Goal: Task Accomplishment & Management: Manage account settings

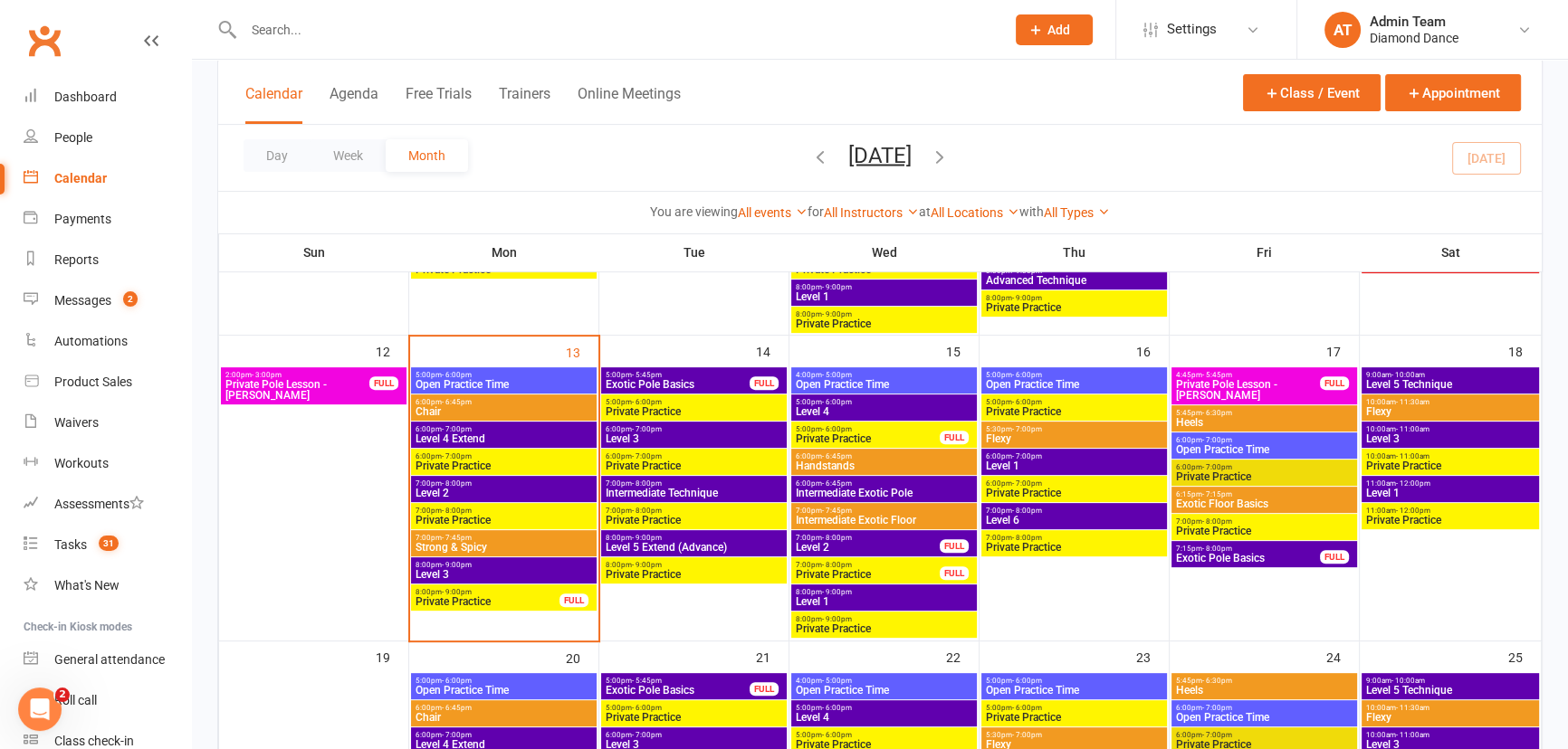
click at [498, 399] on span "6:00pm - 6:45pm" at bounding box center [504, 402] width 179 height 8
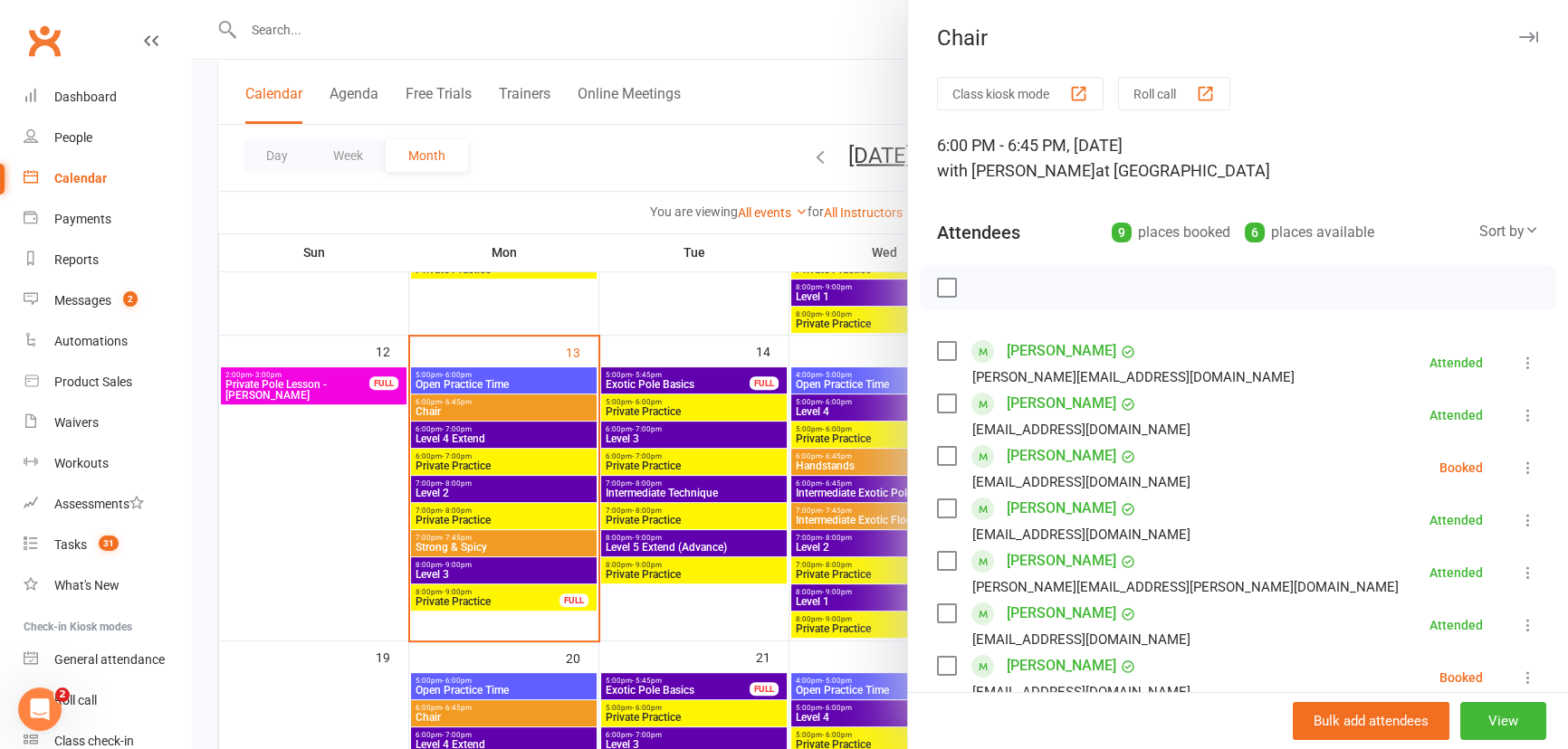
scroll to position [81, 0]
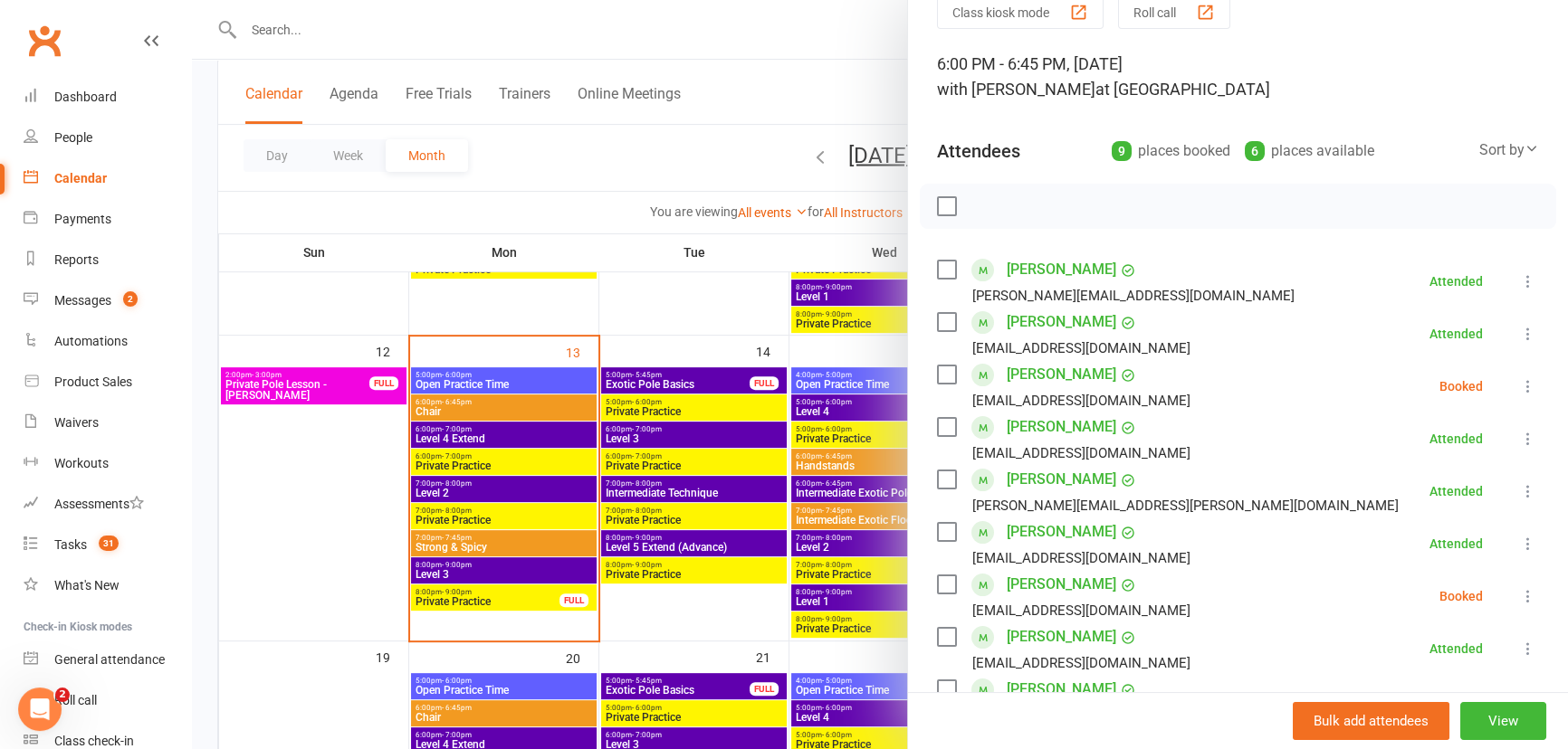
click at [940, 583] on label at bounding box center [946, 585] width 18 height 18
click at [938, 376] on label at bounding box center [946, 374] width 18 height 18
click at [1023, 204] on icon "button" at bounding box center [1025, 207] width 20 height 20
click at [937, 365] on label at bounding box center [946, 374] width 18 height 18
click at [947, 583] on label at bounding box center [946, 585] width 18 height 18
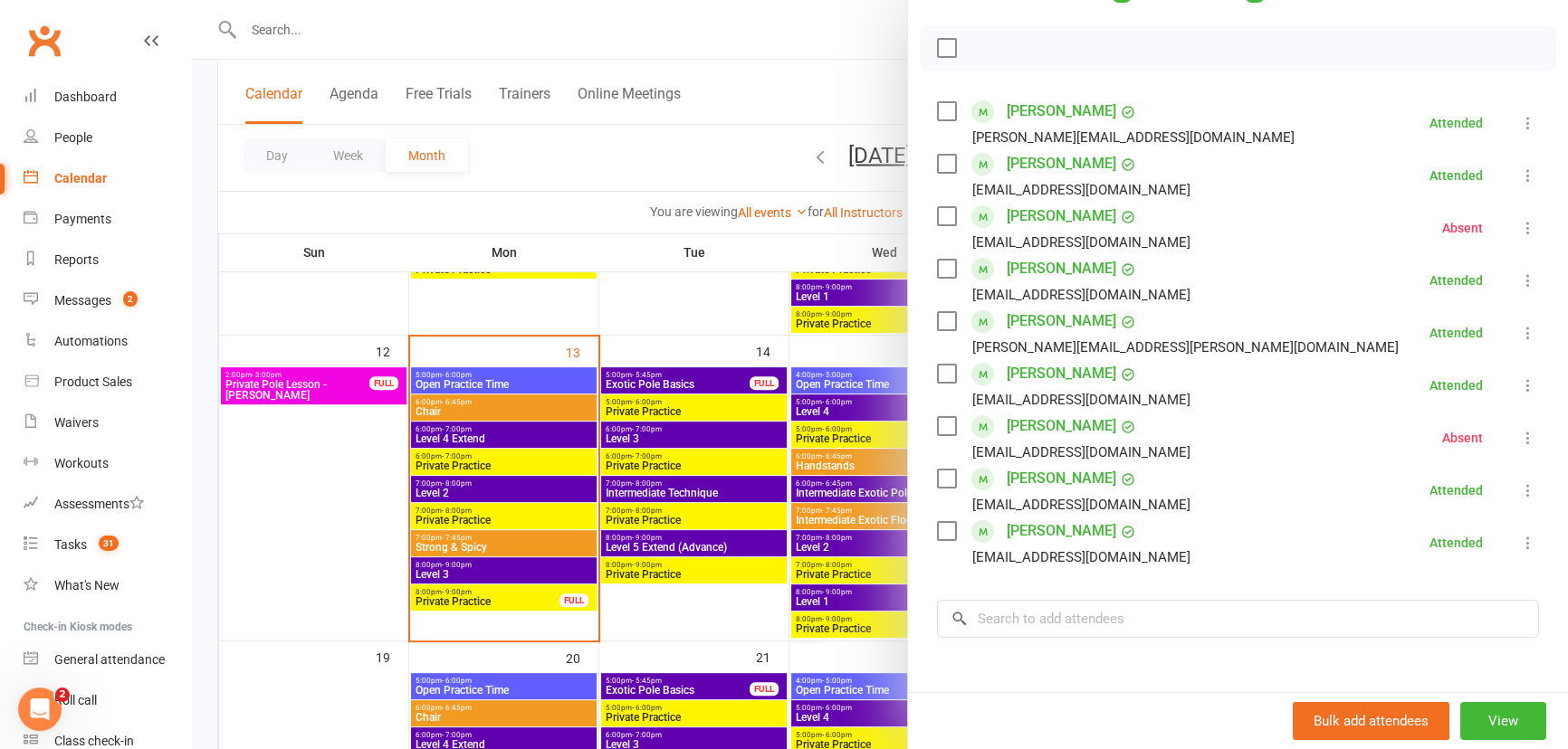
scroll to position [246, 0]
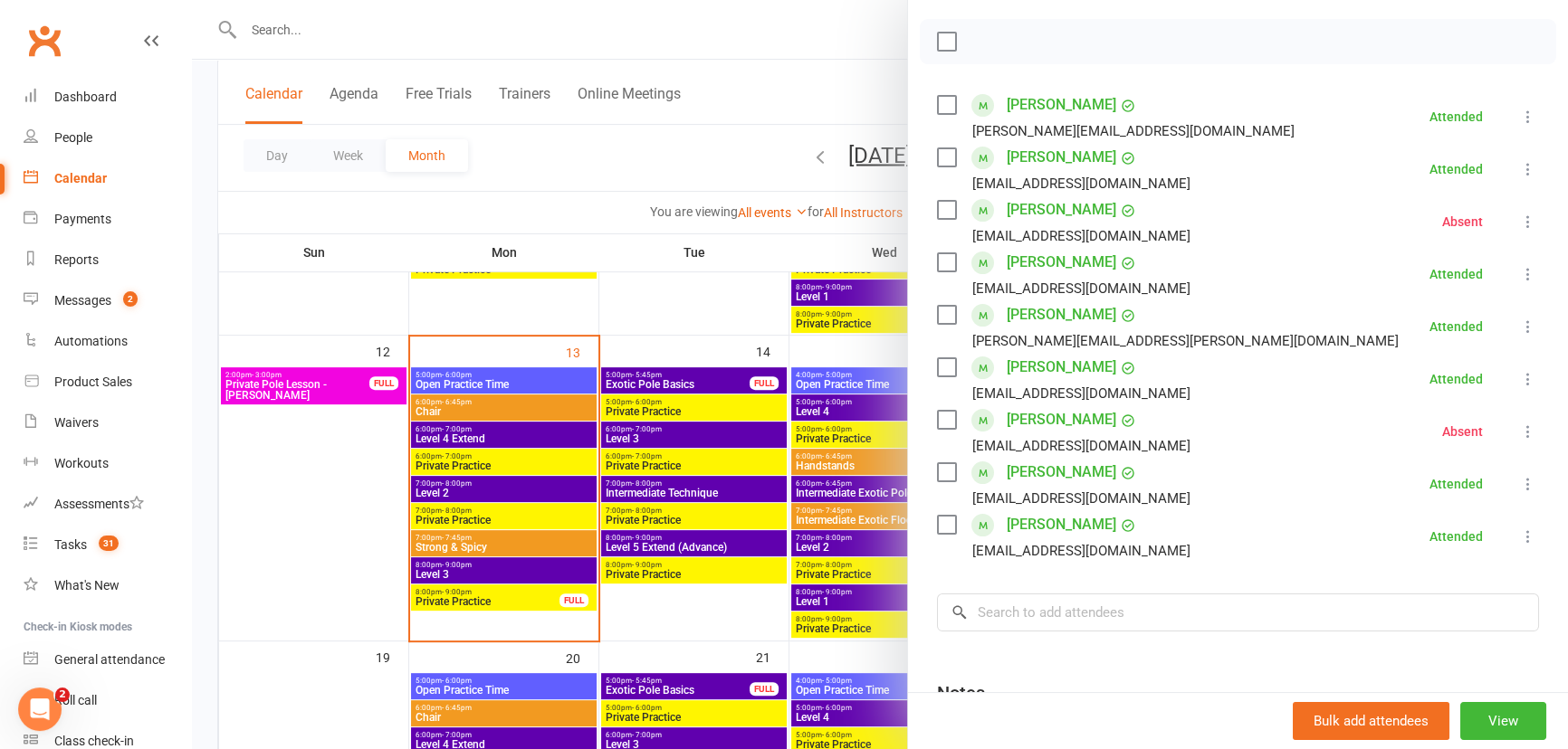
drag, startPoint x: 336, startPoint y: 480, endPoint x: 428, endPoint y: 503, distance: 94.8
click at [337, 480] on div at bounding box center [881, 374] width 1377 height 749
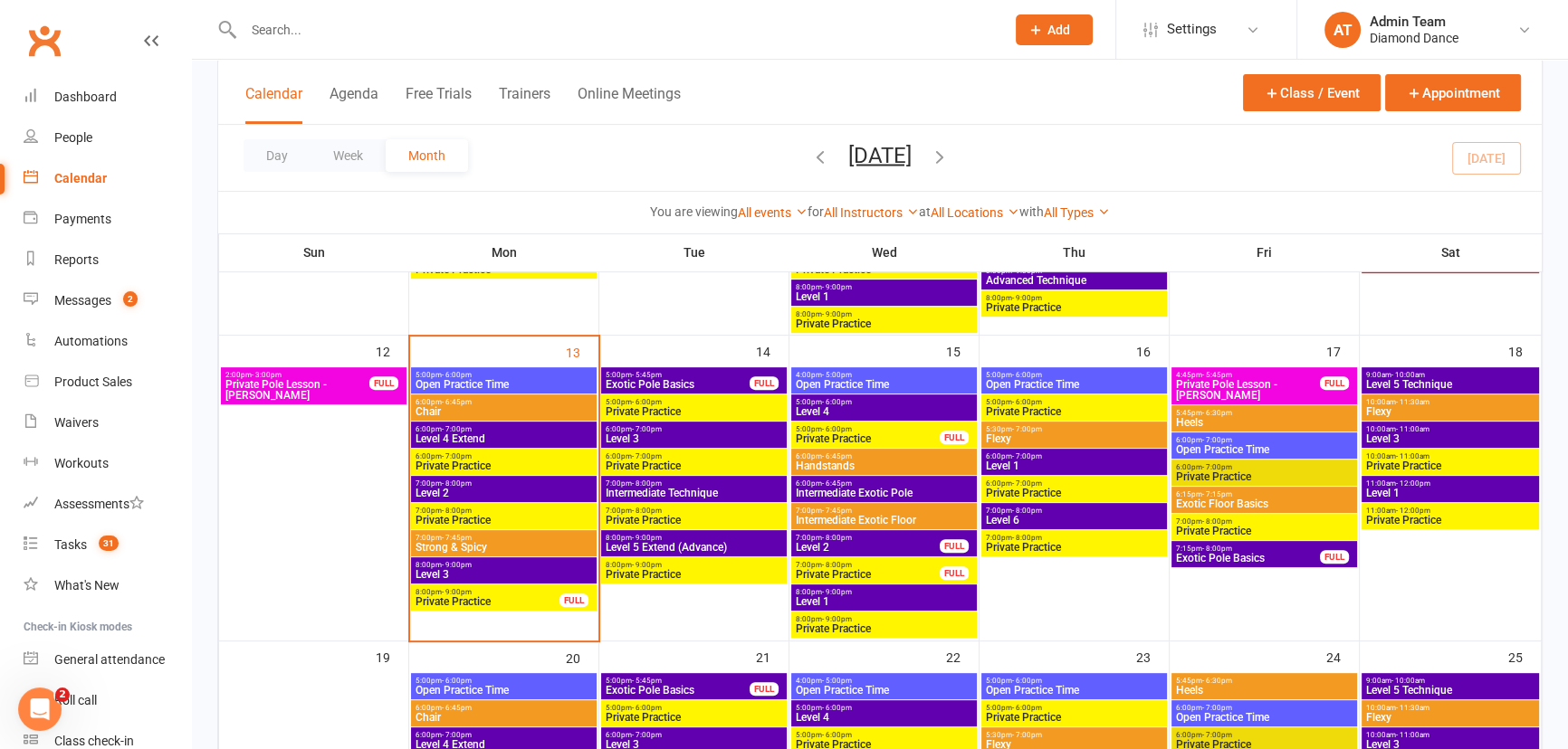
click at [455, 487] on span "7:00pm - 8:00pm" at bounding box center [504, 483] width 179 height 8
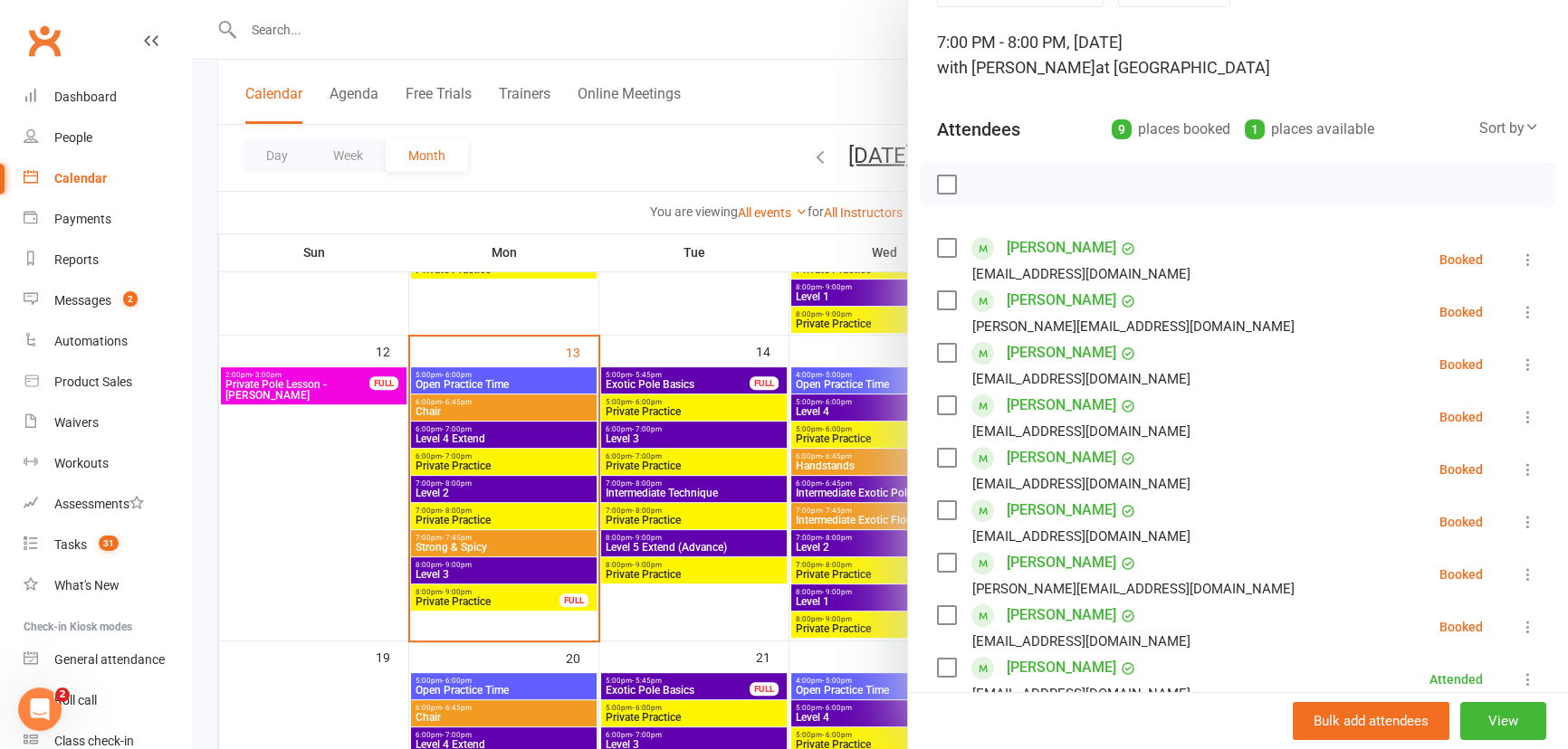
scroll to position [329, 0]
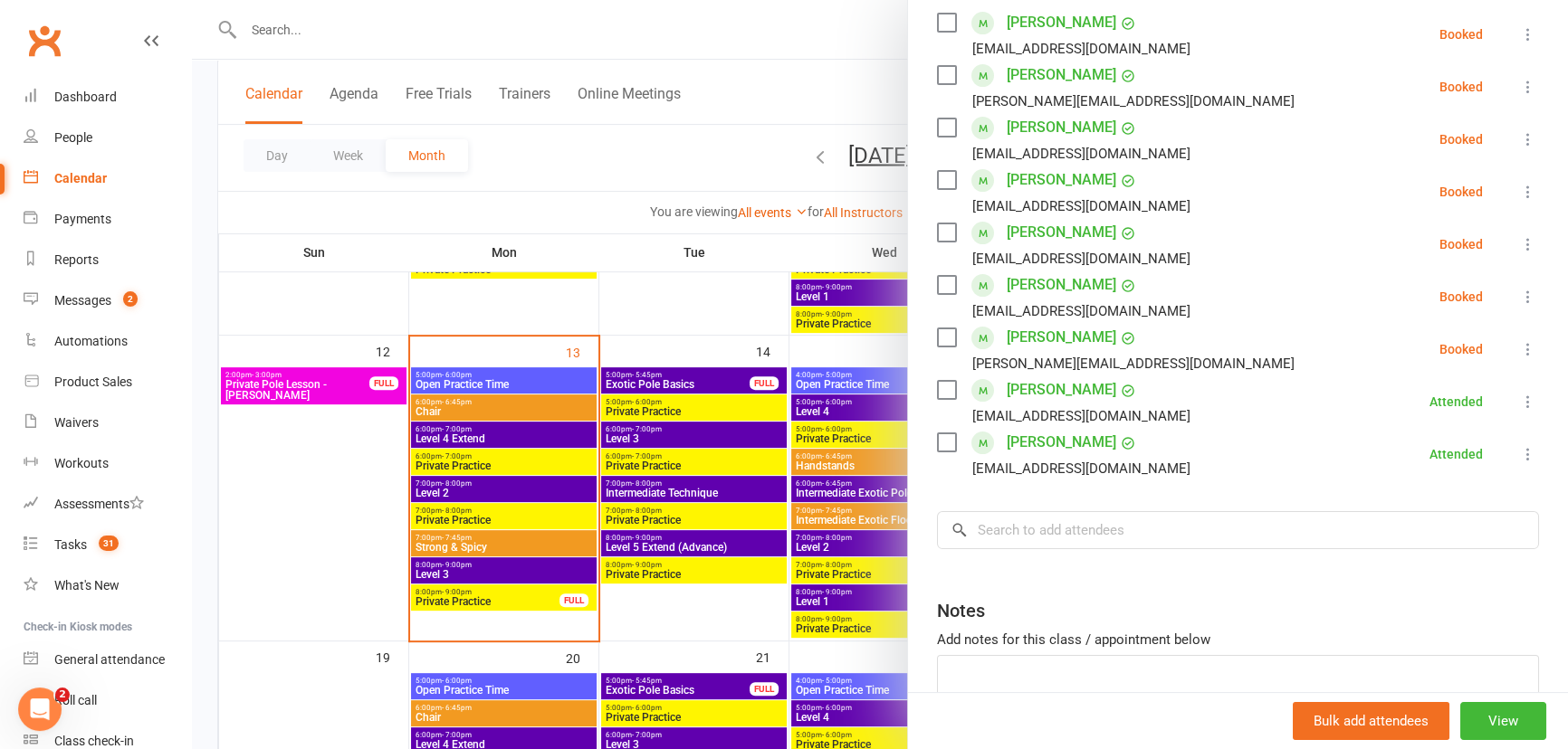
drag, startPoint x: 1035, startPoint y: 406, endPoint x: 1060, endPoint y: 380, distance: 36.1
click at [1035, 406] on div "[EMAIL_ADDRESS][DOMAIN_NAME]" at bounding box center [1081, 416] width 218 height 24
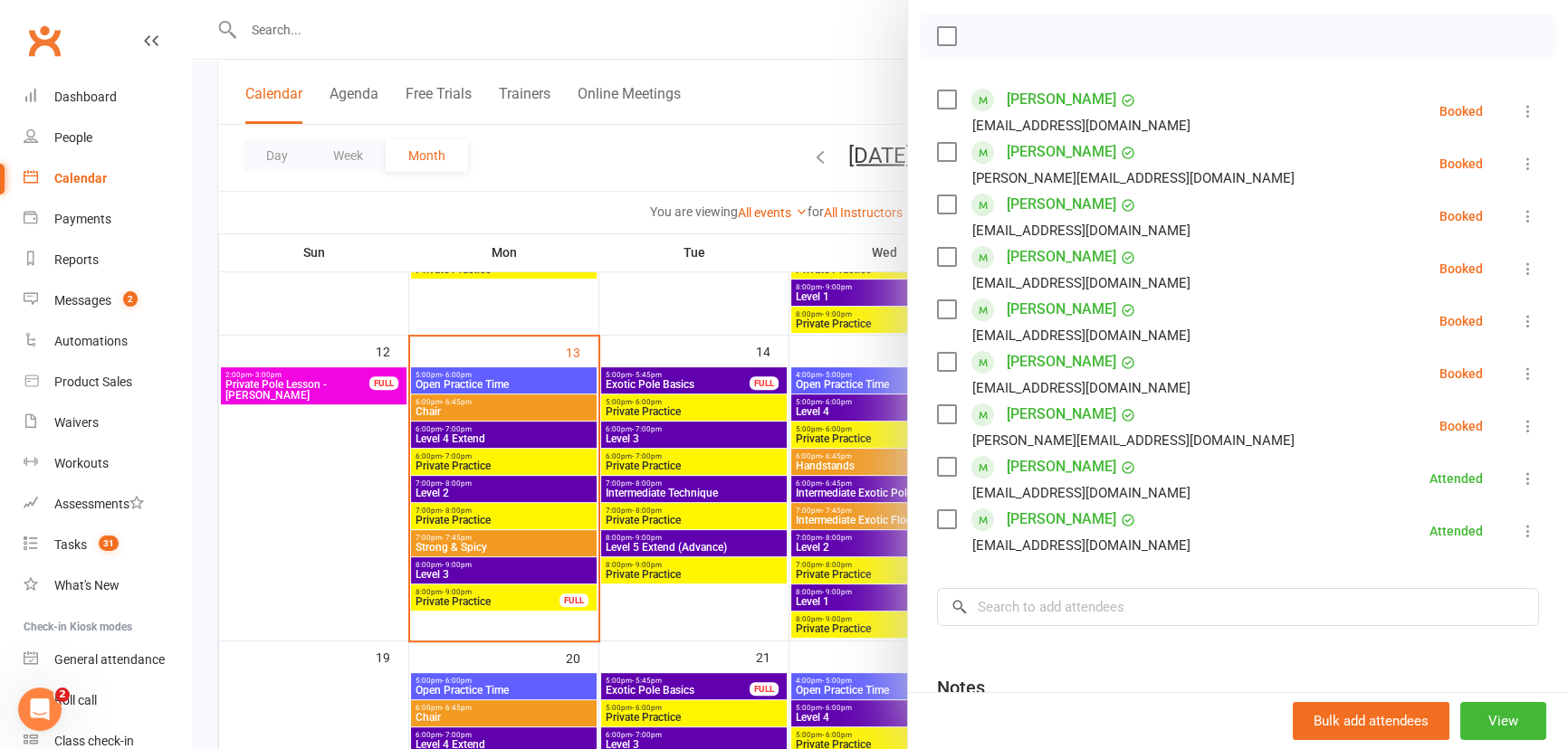
scroll to position [164, 0]
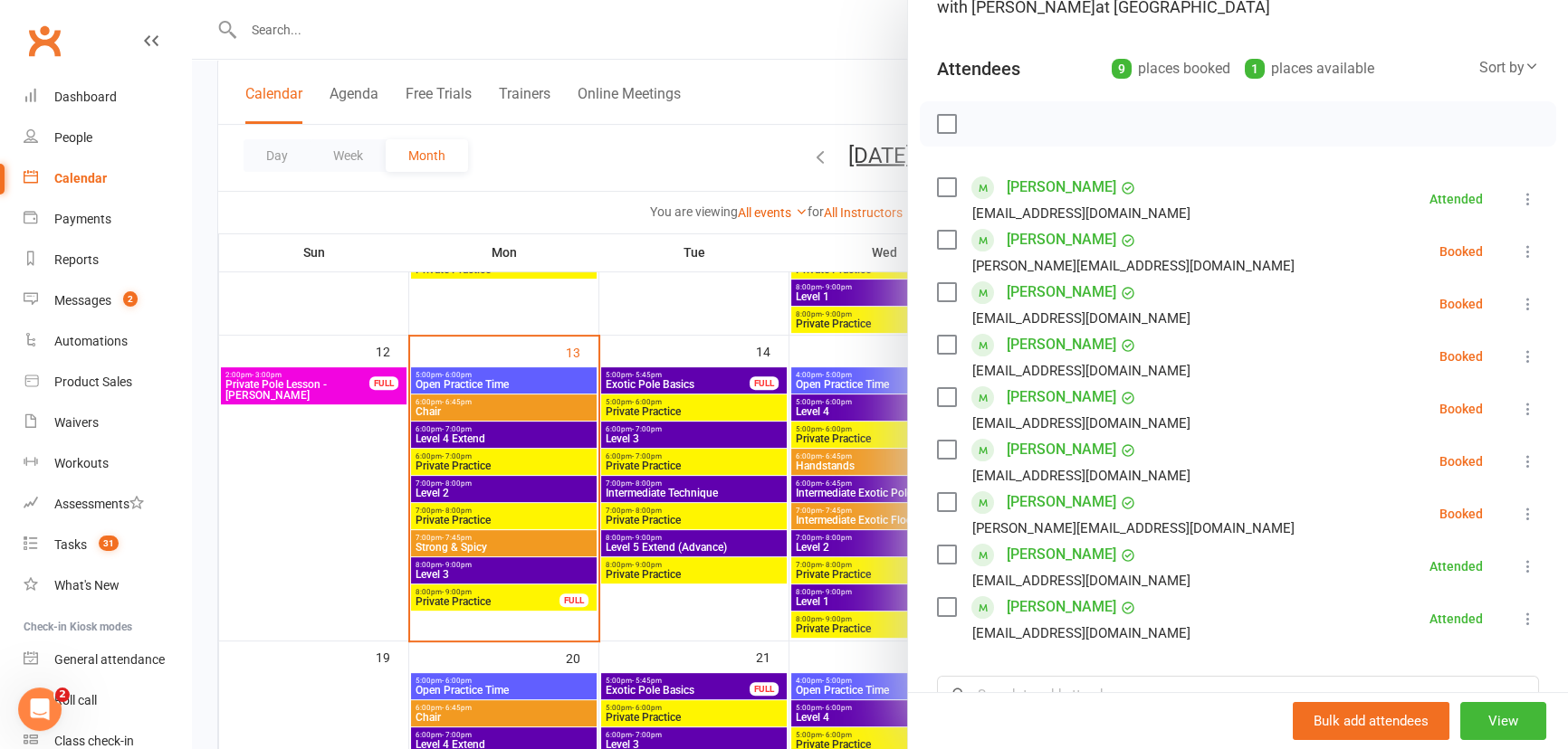
click at [946, 503] on label at bounding box center [946, 502] width 18 height 18
click at [937, 231] on label at bounding box center [946, 240] width 18 height 18
drag, startPoint x: 991, startPoint y: 127, endPoint x: 862, endPoint y: 48, distance: 151.3
click at [991, 127] on button "button" at bounding box center [987, 124] width 31 height 31
click at [943, 241] on label at bounding box center [946, 240] width 18 height 18
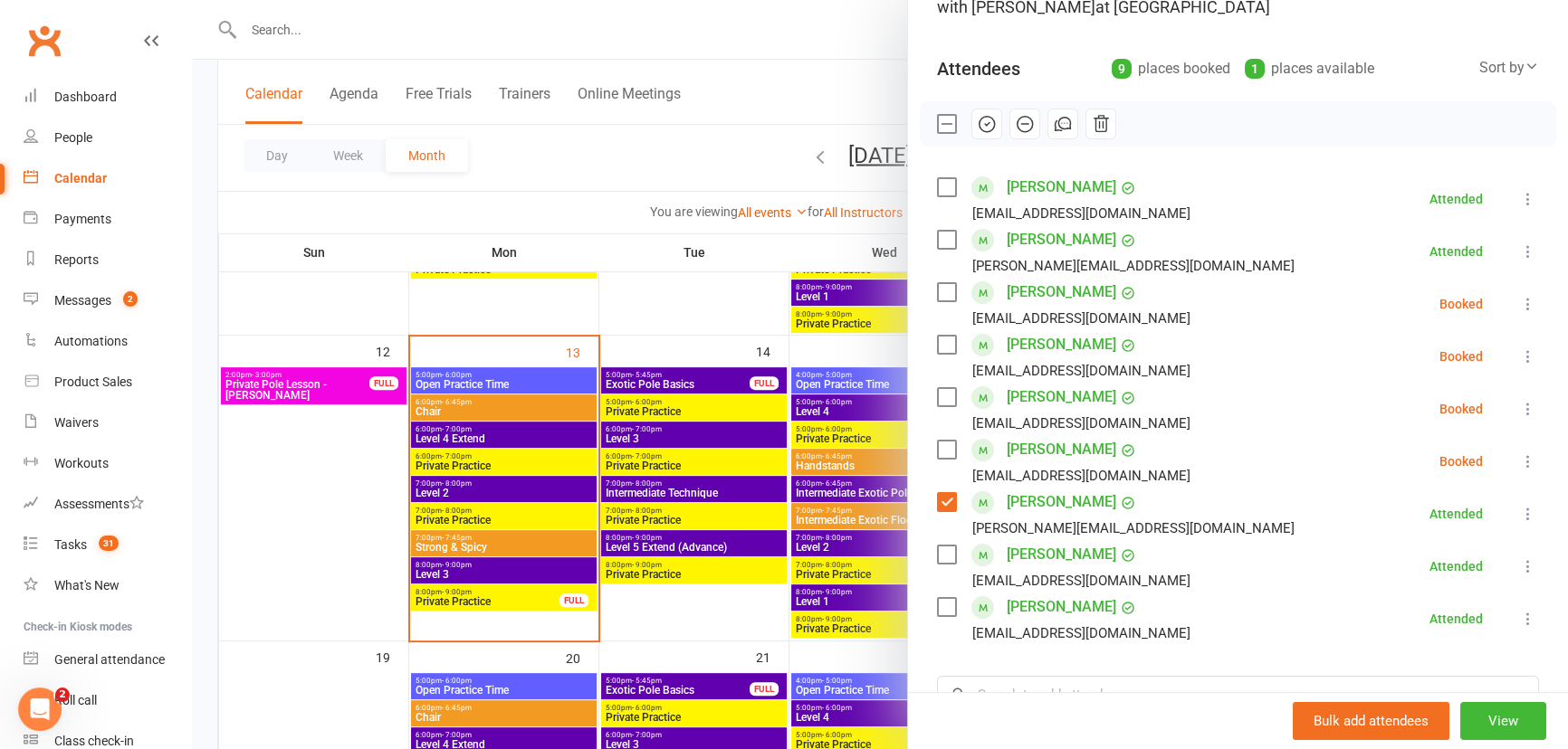
click at [945, 496] on label at bounding box center [946, 502] width 18 height 18
click at [665, 284] on div at bounding box center [881, 374] width 1377 height 749
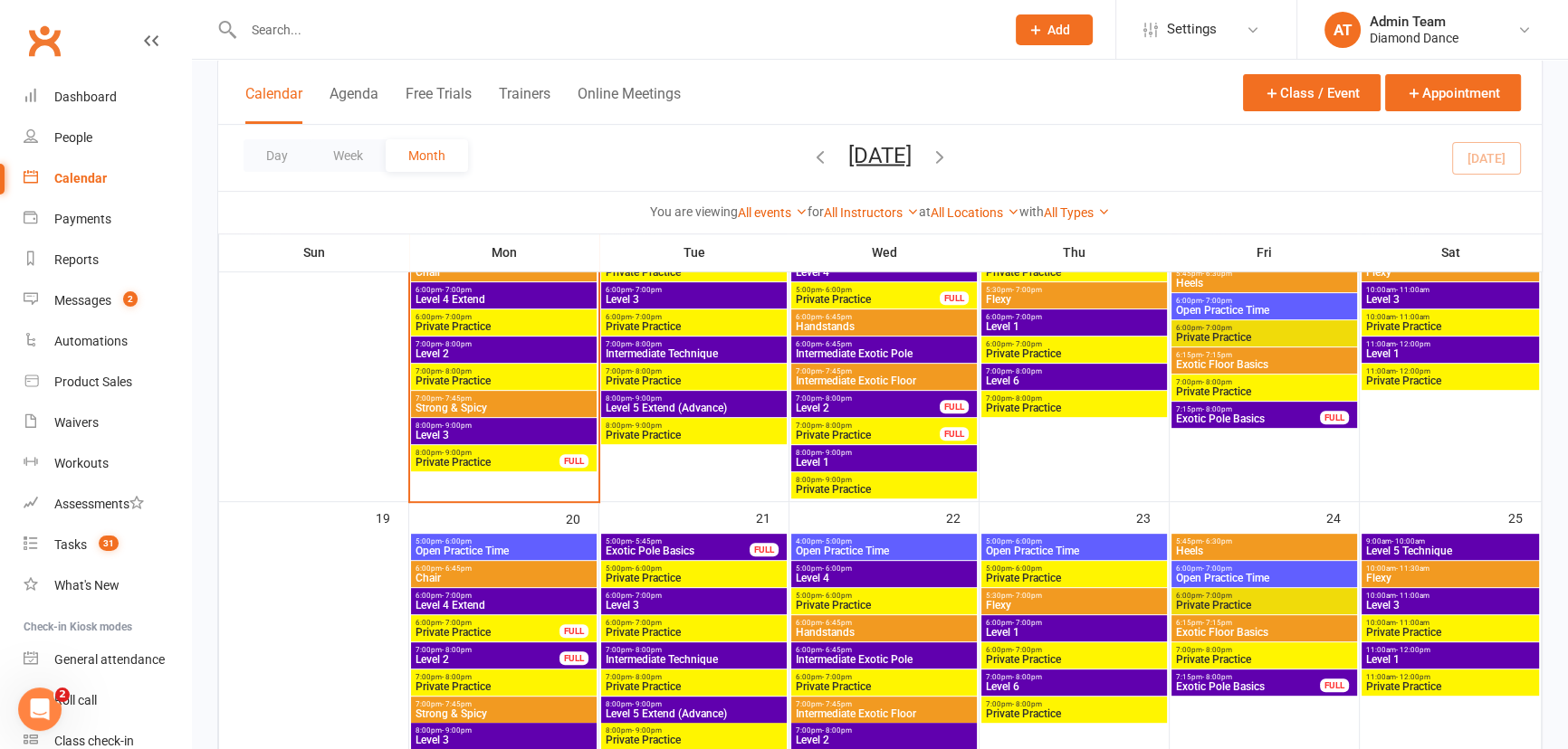
scroll to position [740, 0]
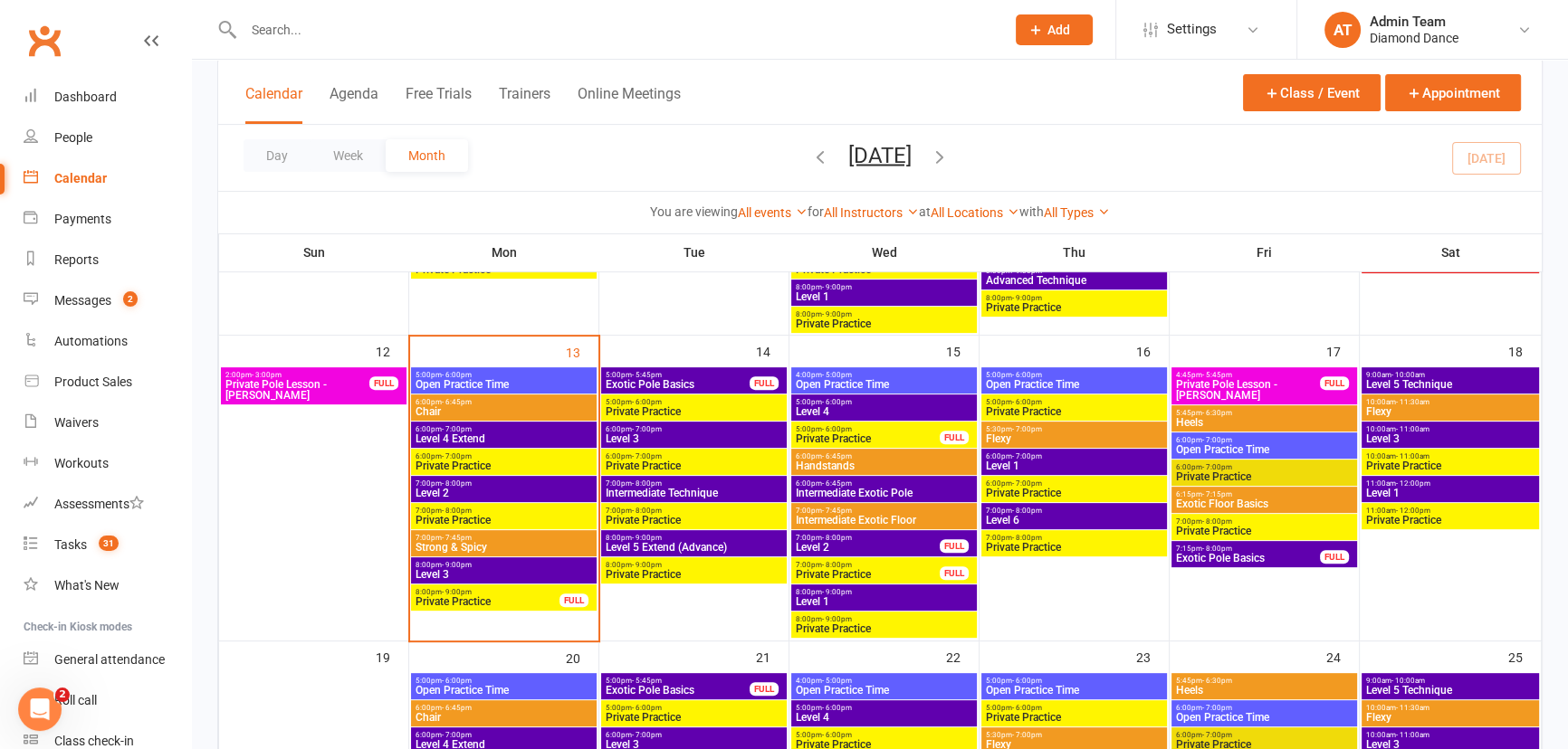
click at [1468, 491] on span "Level 1" at bounding box center [1450, 493] width 170 height 11
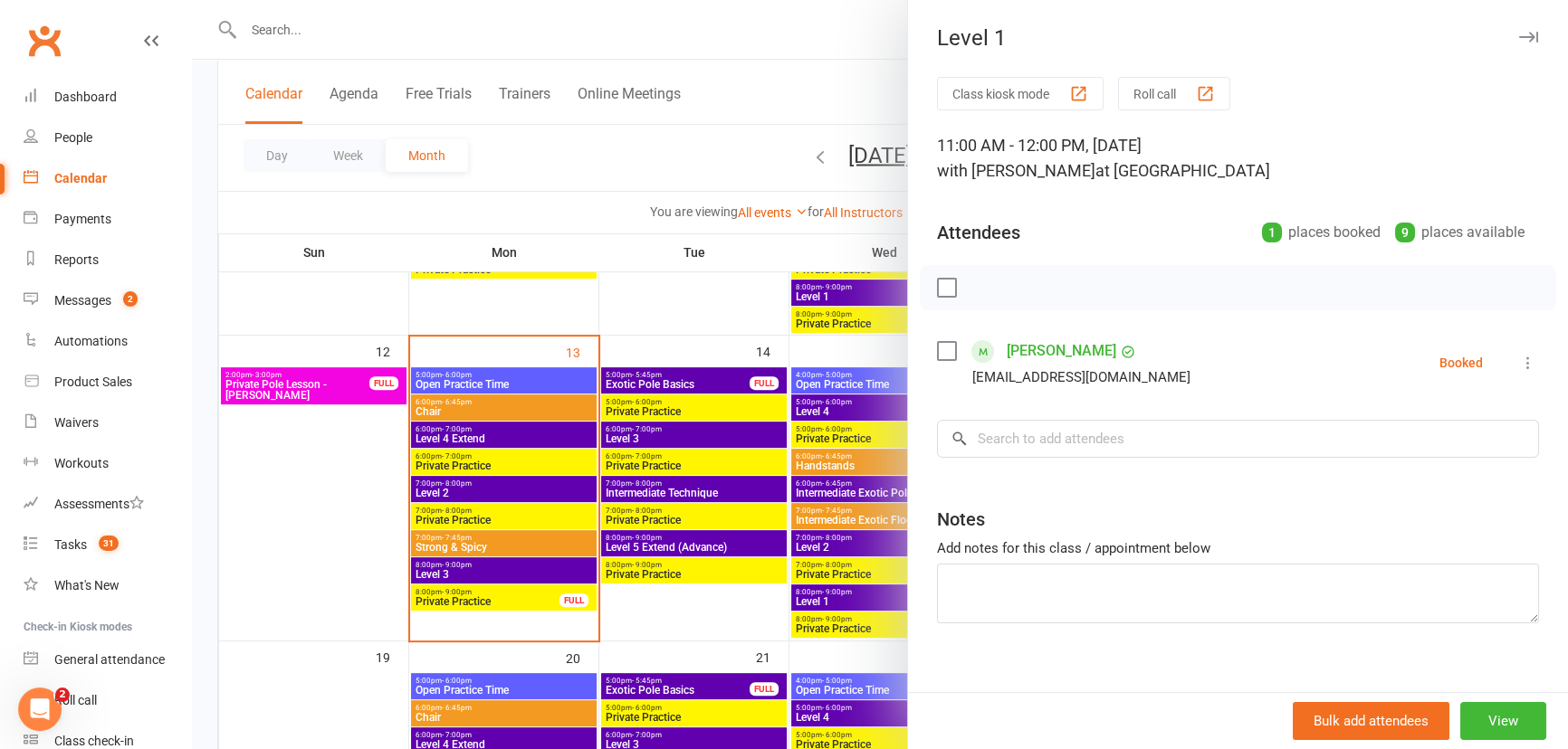
click at [616, 262] on div at bounding box center [881, 374] width 1377 height 749
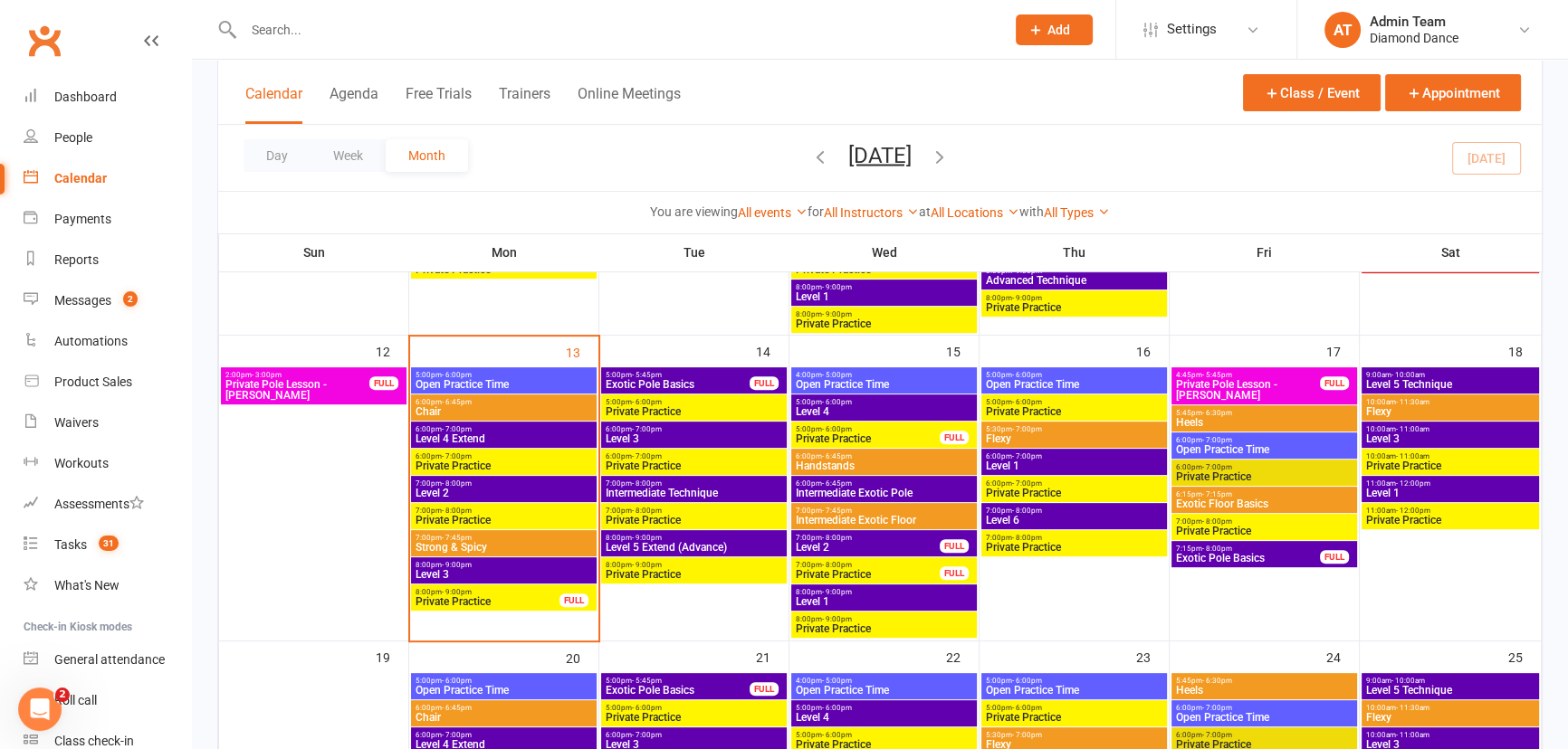
click at [457, 570] on span "Level 3" at bounding box center [504, 575] width 179 height 11
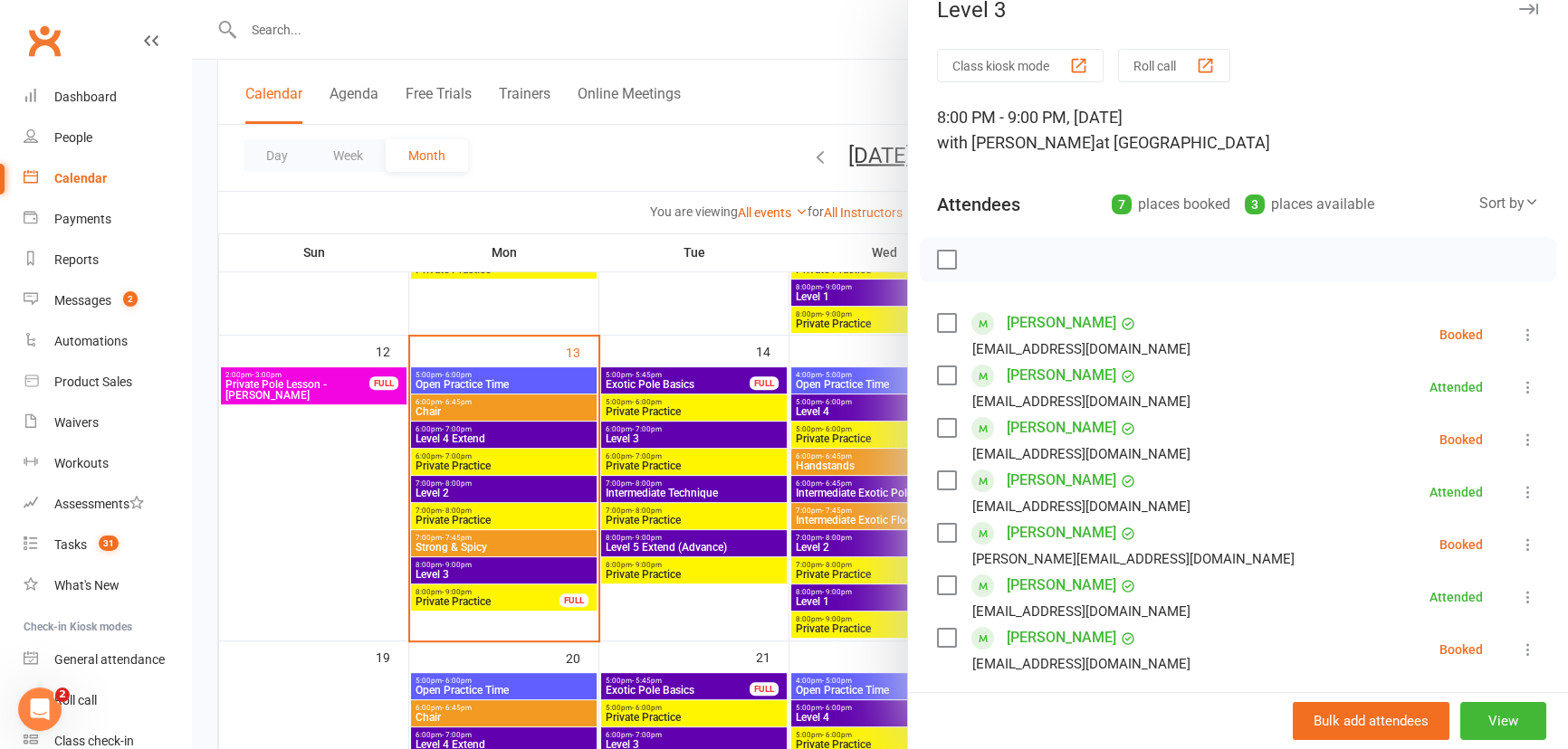
scroll to position [0, 0]
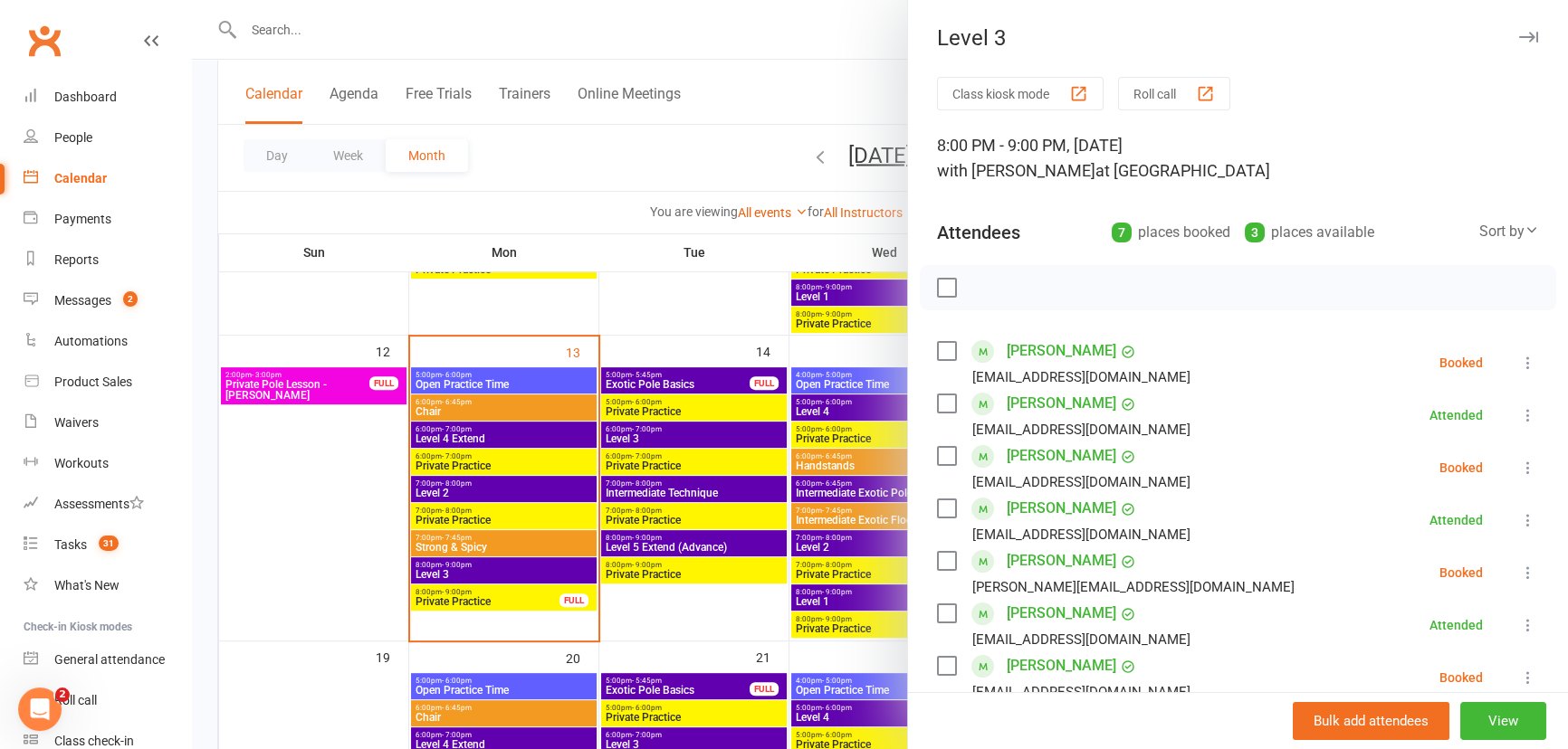
click at [266, 619] on div at bounding box center [881, 374] width 1377 height 749
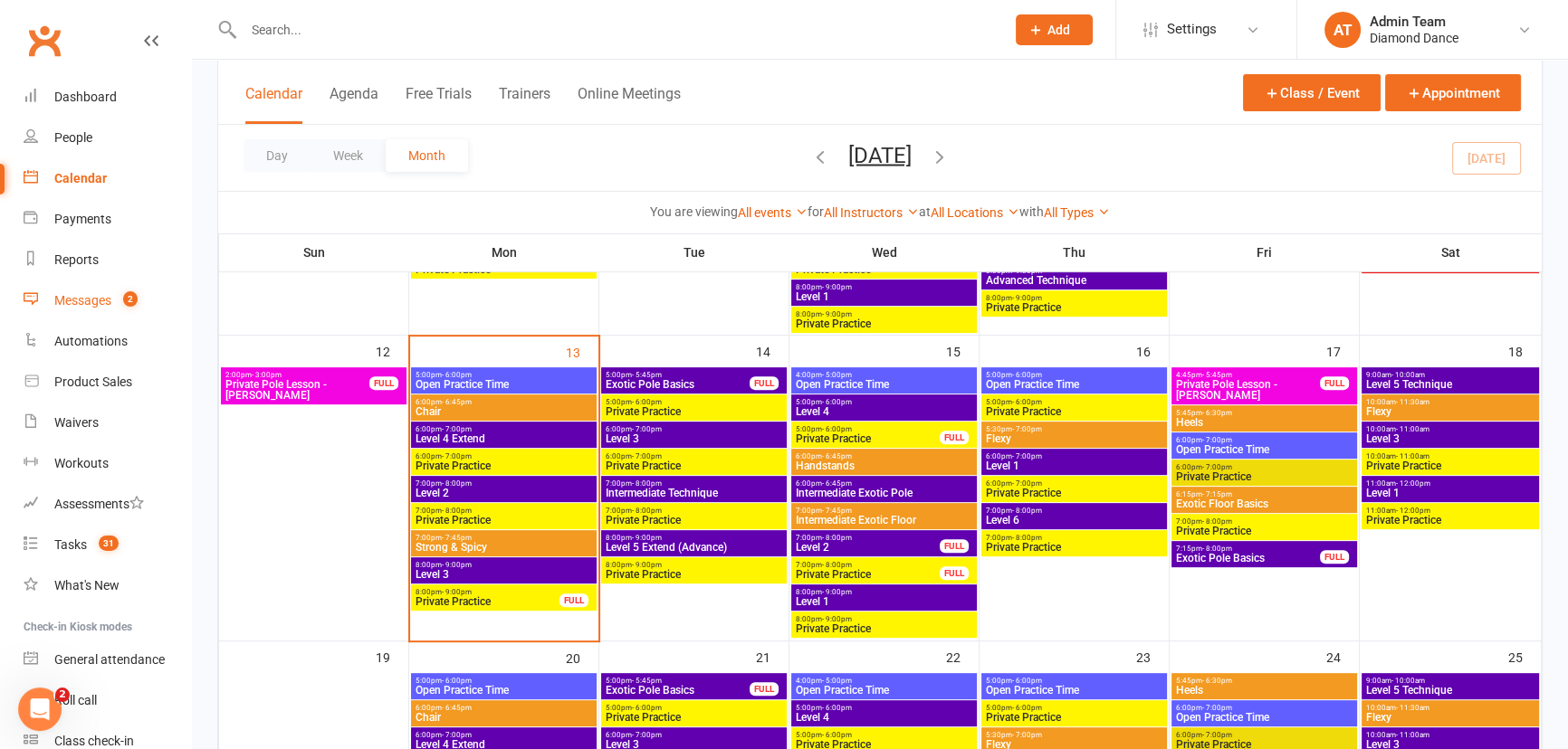
click at [55, 301] on div "Messages" at bounding box center [83, 301] width 57 height 15
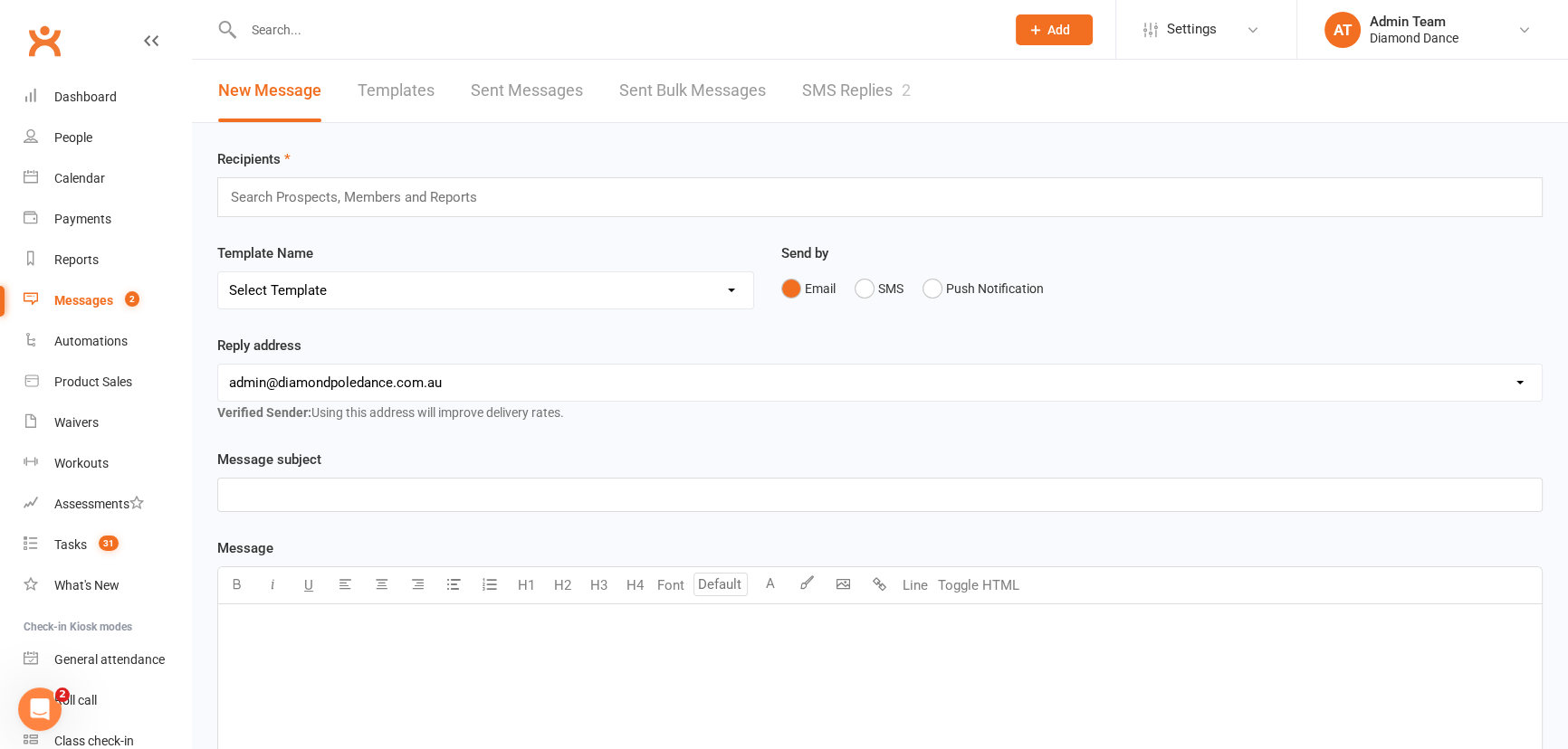
click at [902, 87] on link "SMS Replies 2" at bounding box center [856, 91] width 108 height 63
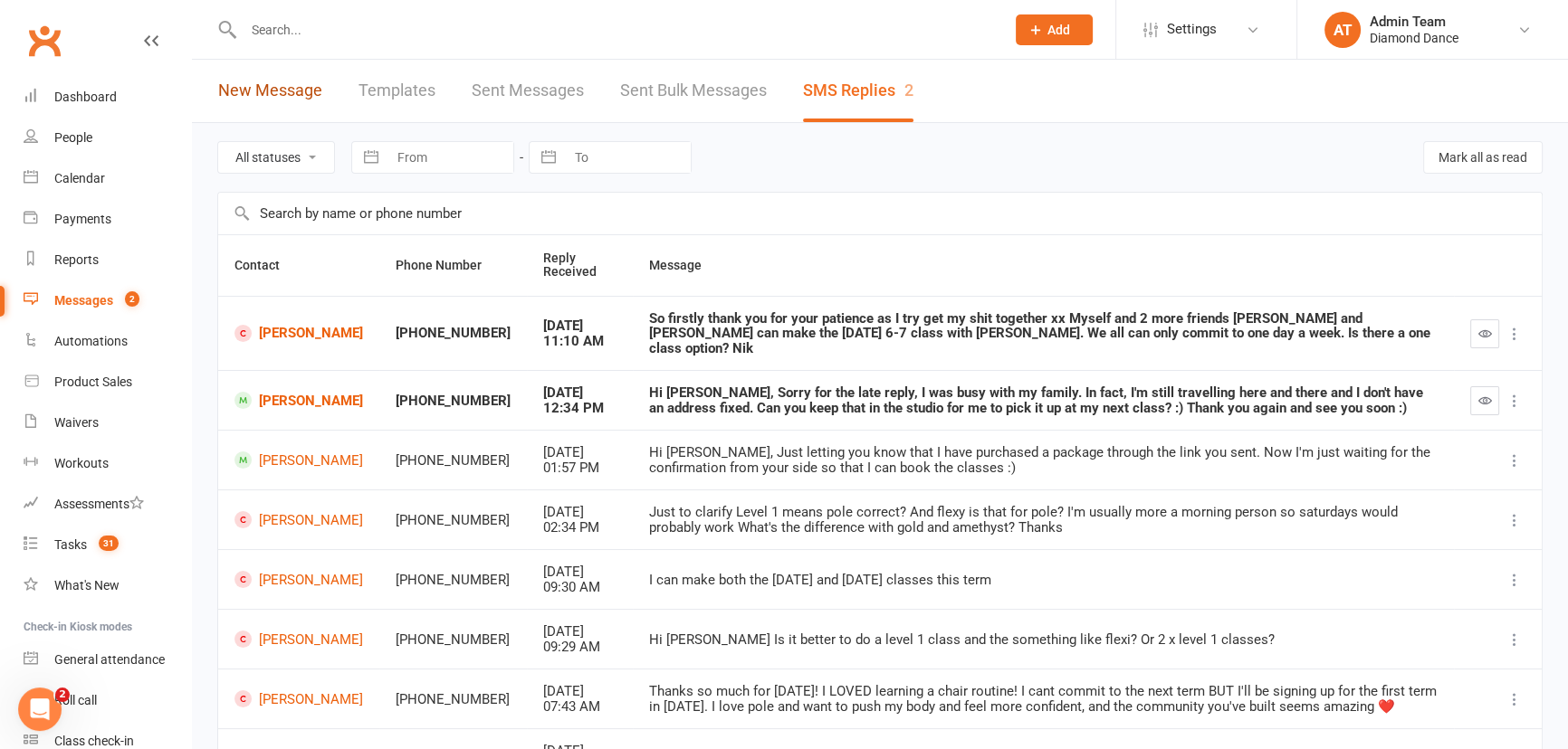
click at [254, 89] on link "New Message" at bounding box center [270, 91] width 104 height 63
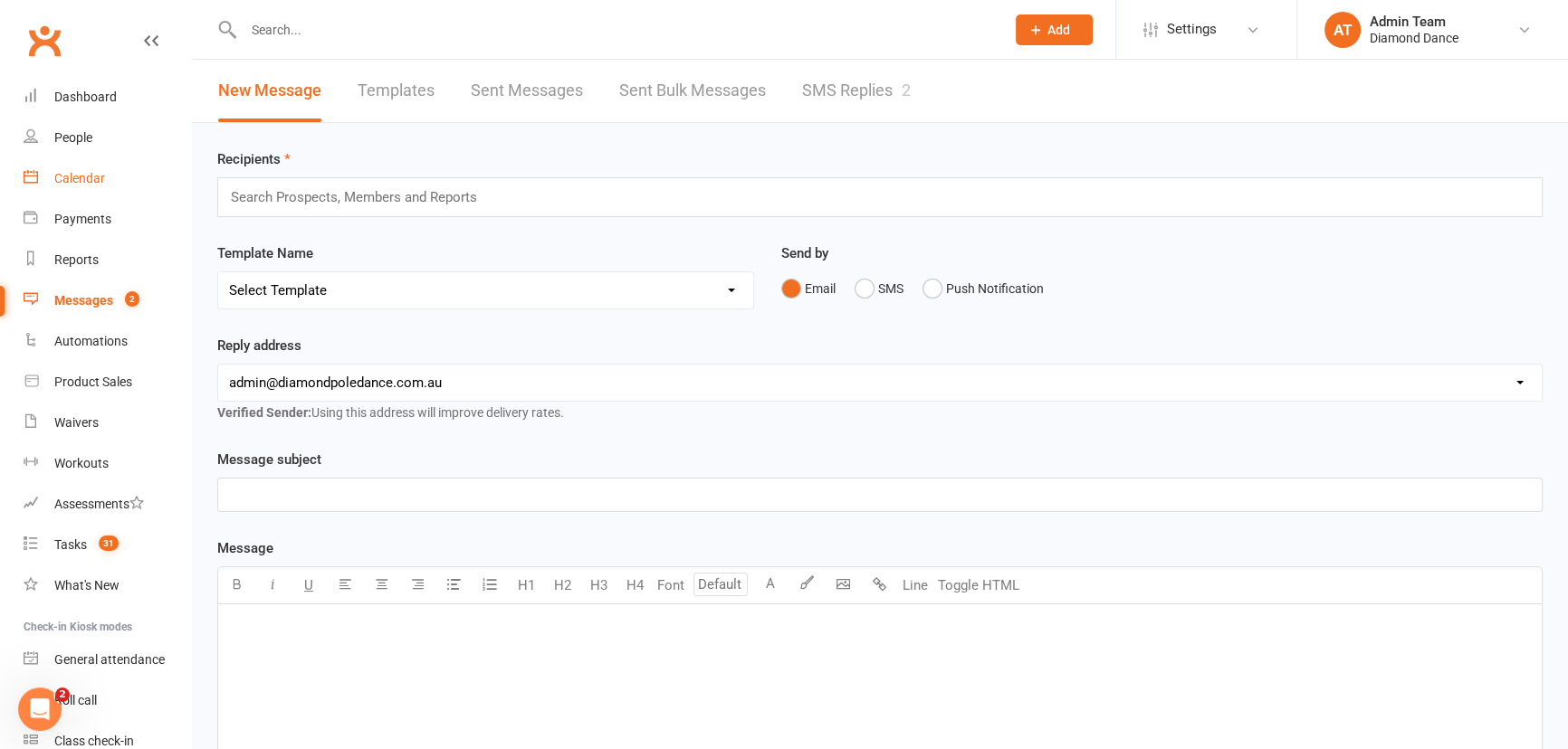
click at [92, 181] on div "Calendar" at bounding box center [80, 179] width 51 height 15
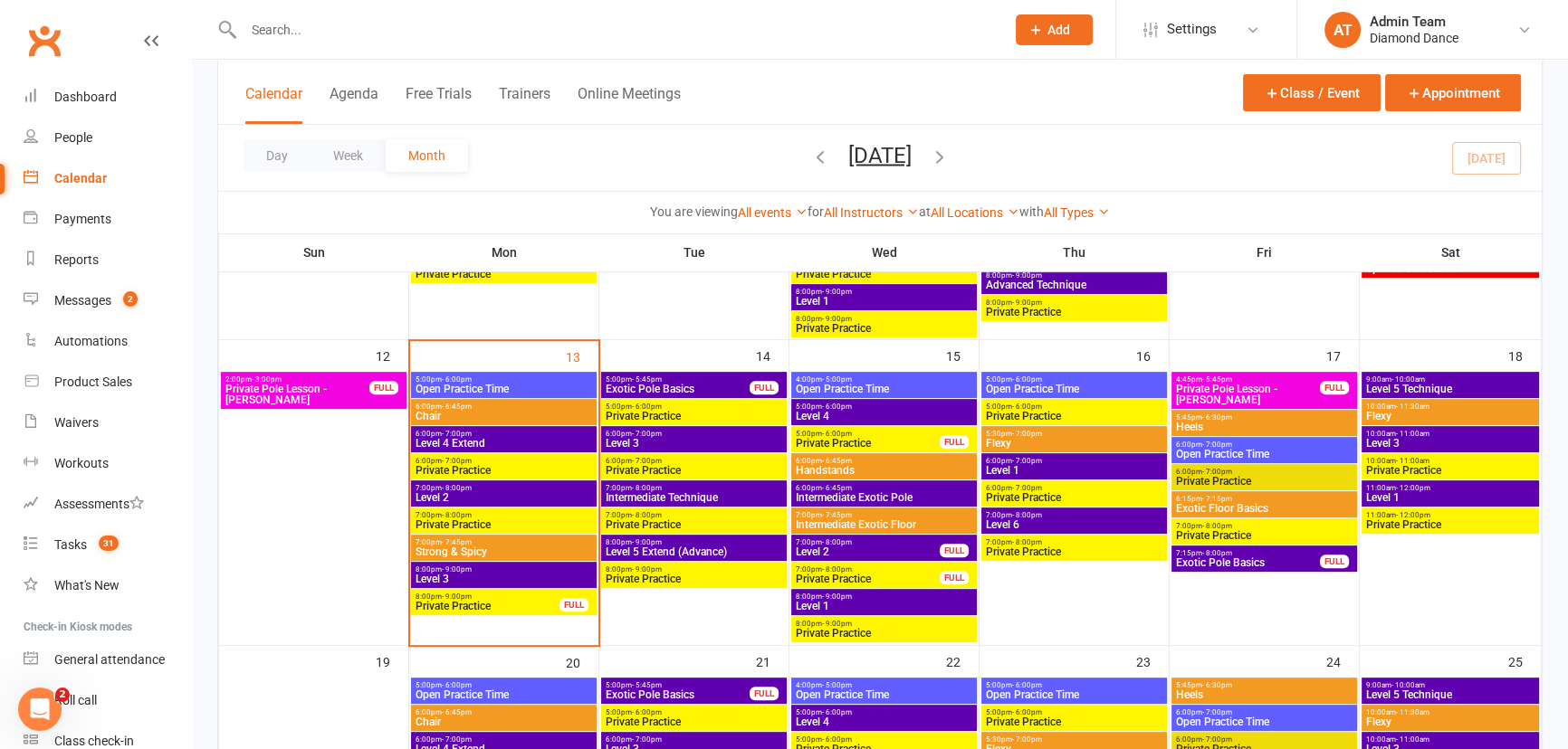
scroll to position [740, 0]
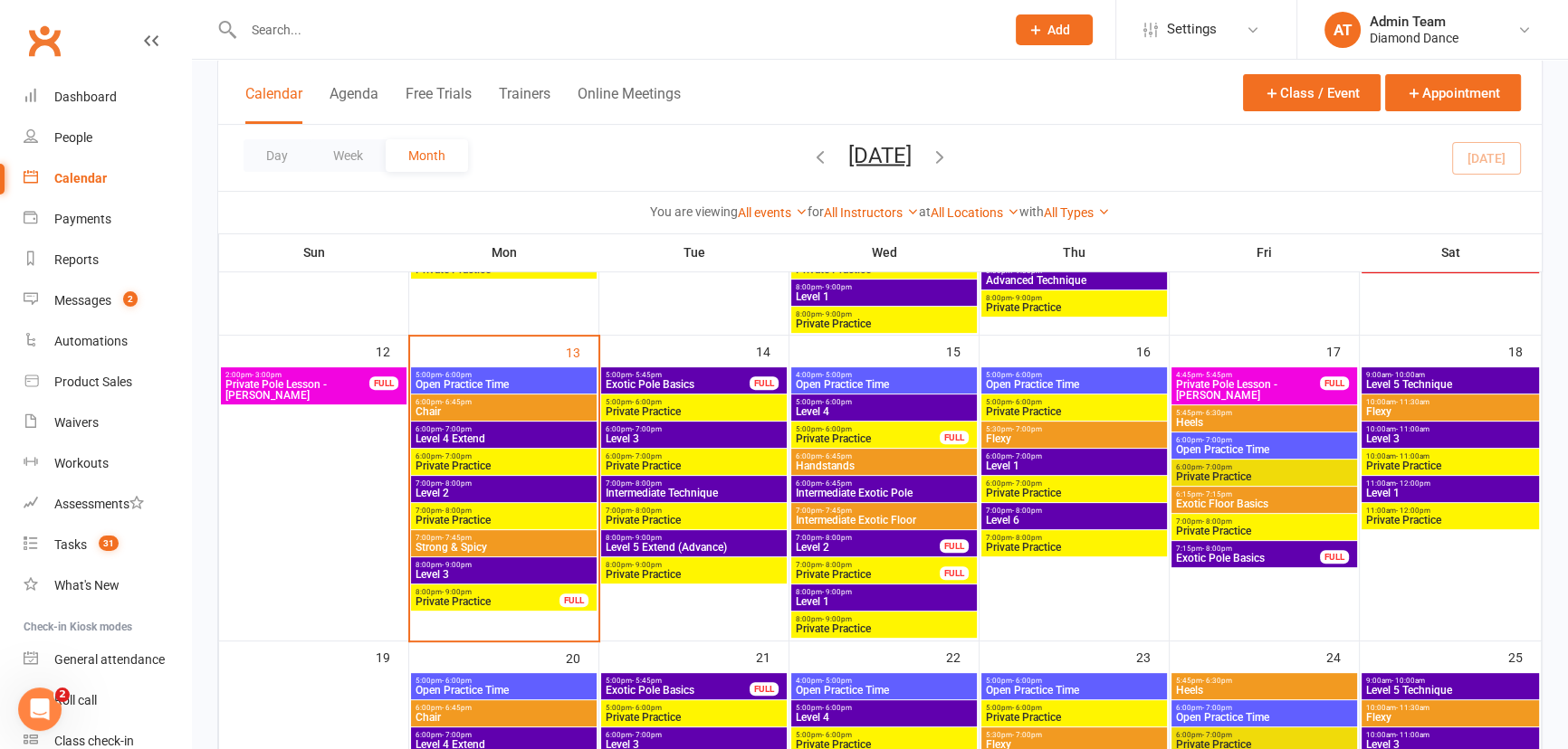
click at [470, 430] on span "6:00pm - 7:00pm" at bounding box center [504, 429] width 179 height 8
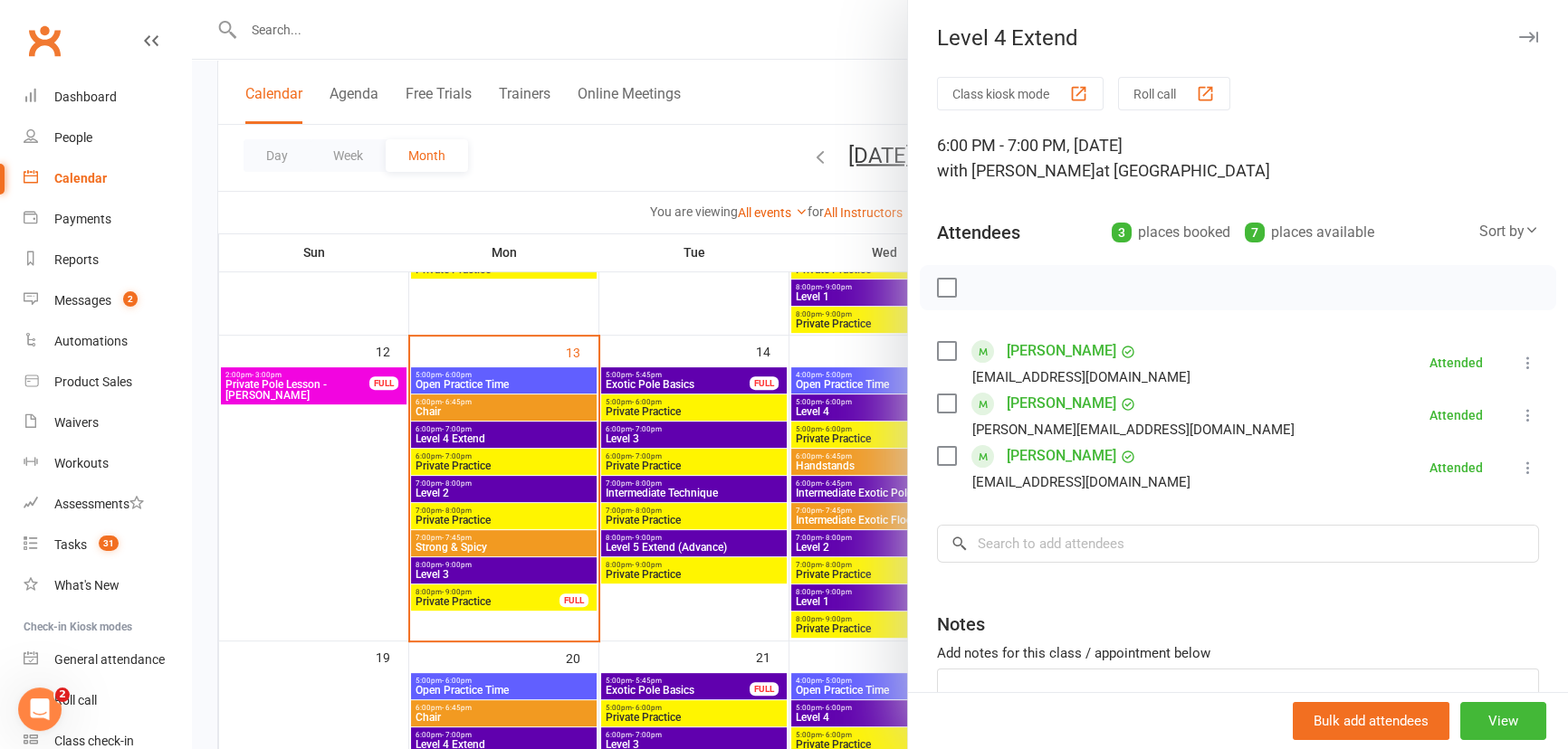
click at [353, 461] on div at bounding box center [881, 374] width 1377 height 749
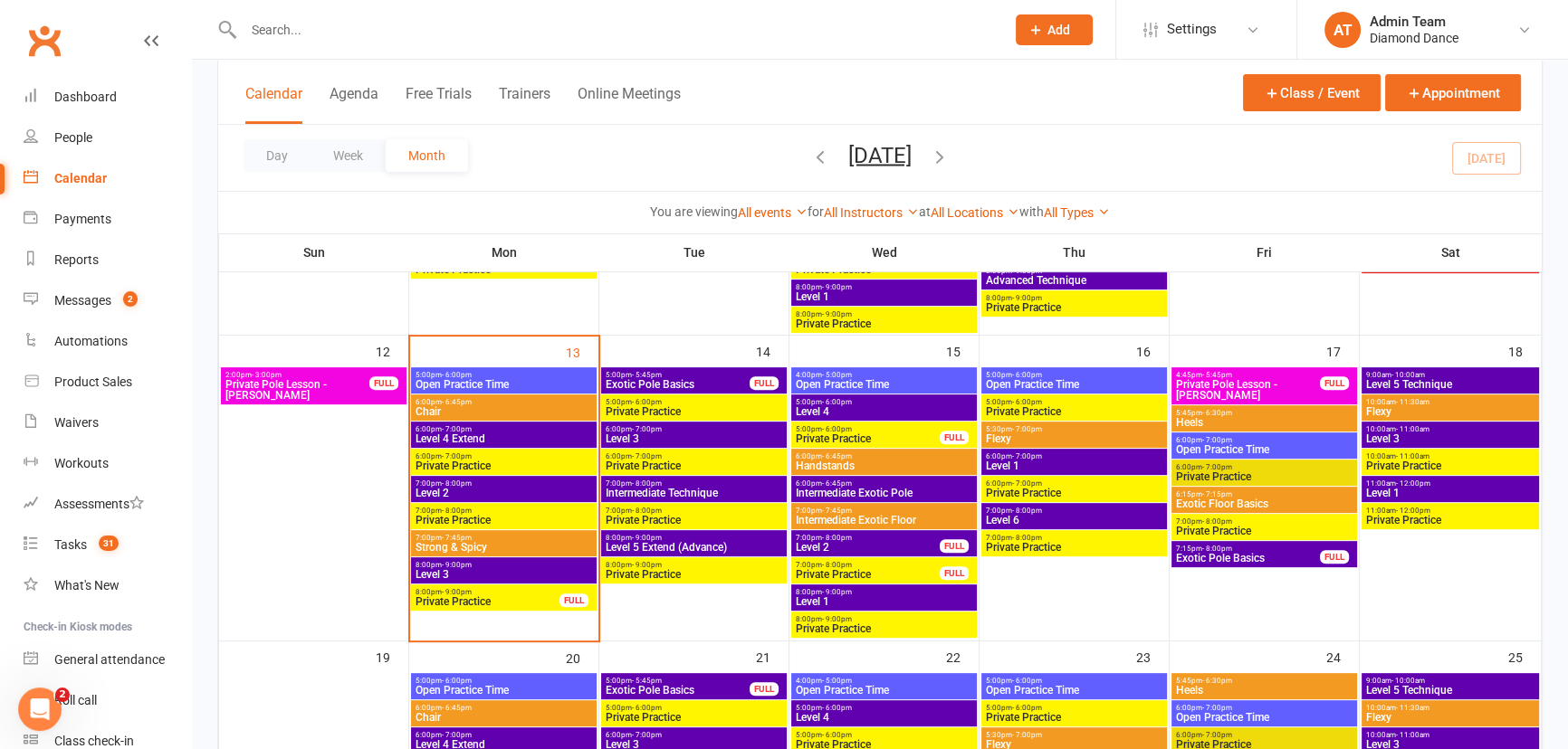
click at [480, 597] on span "Private Practice" at bounding box center [488, 602] width 146 height 11
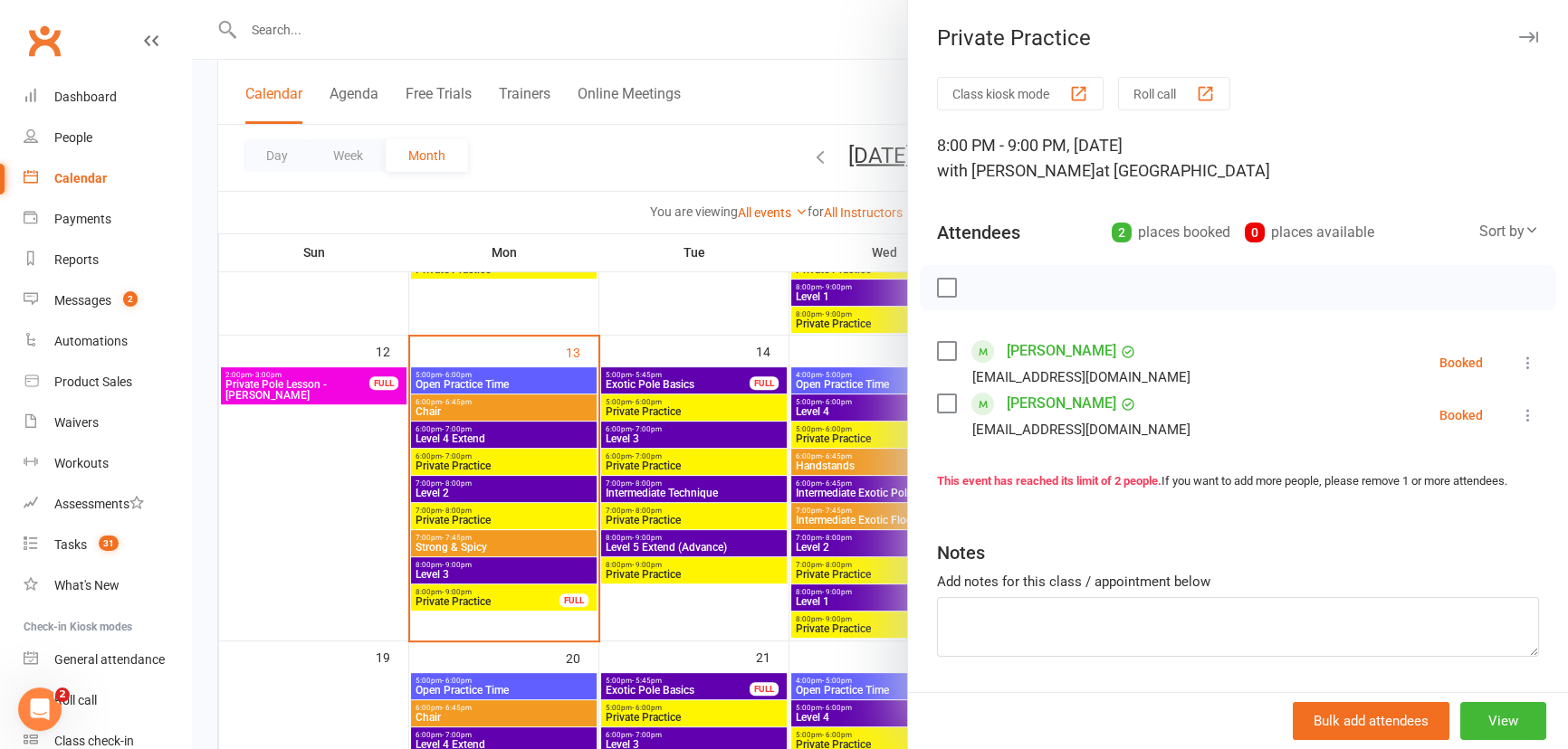
click at [512, 487] on div at bounding box center [881, 374] width 1377 height 749
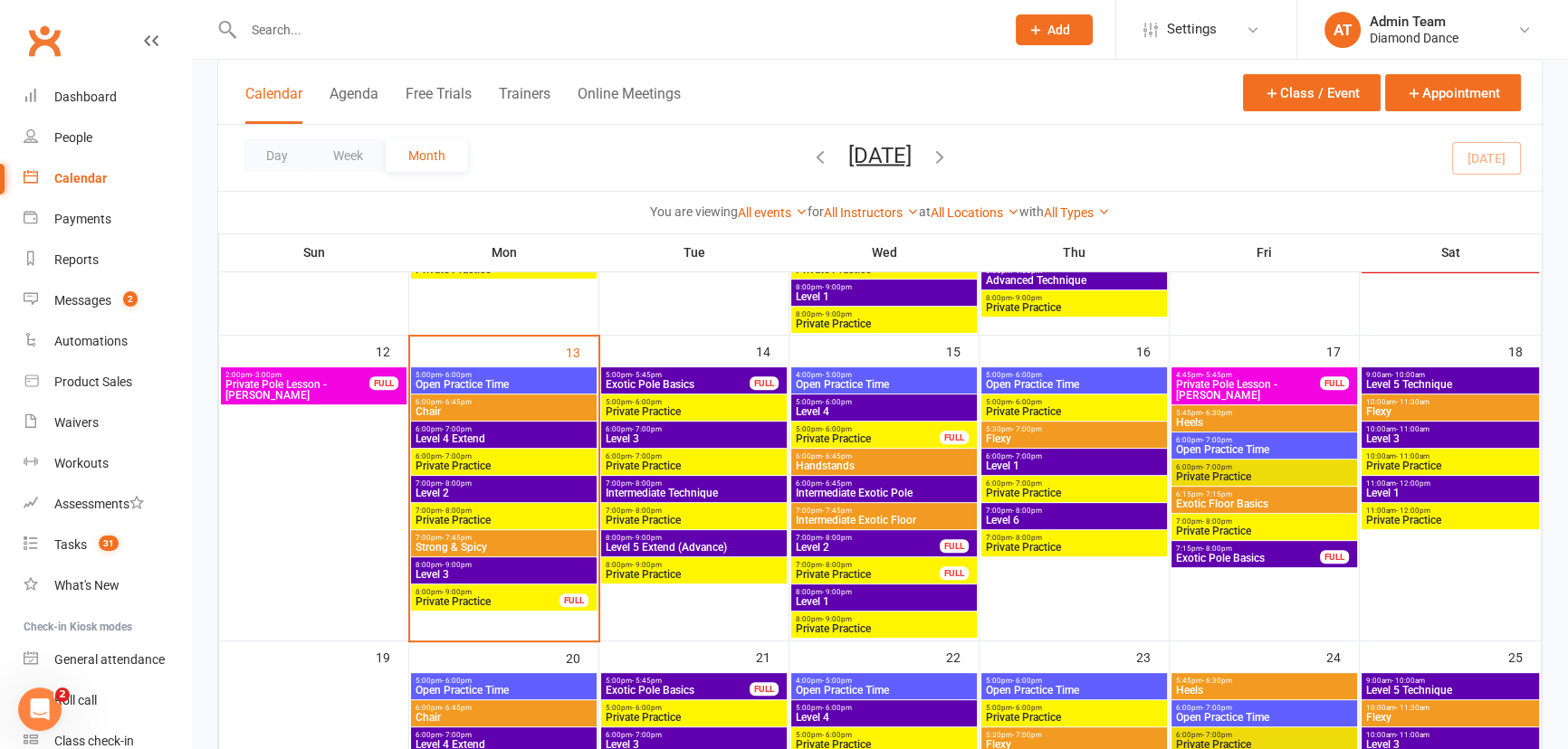
click at [500, 440] on span "Level 4 Extend" at bounding box center [504, 439] width 179 height 11
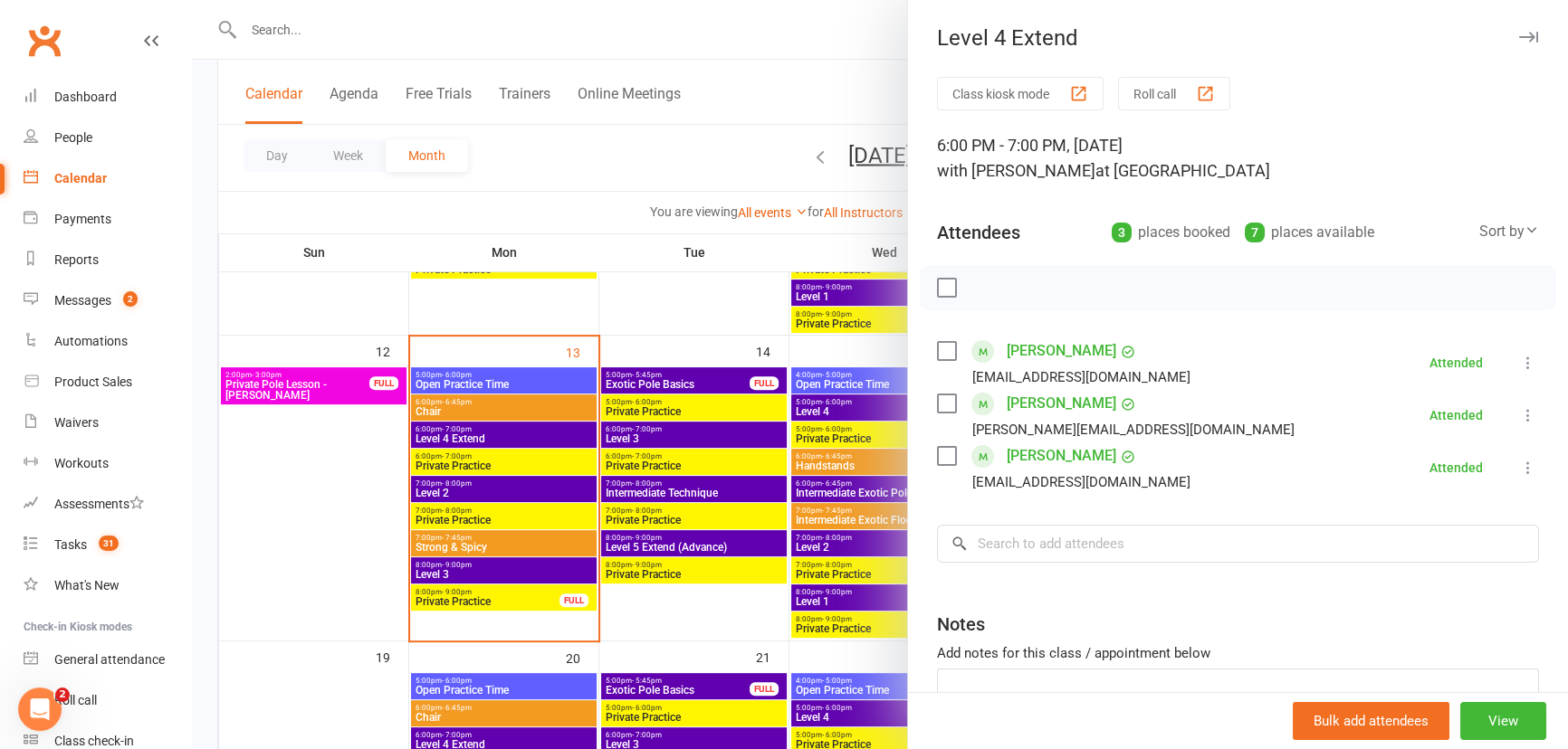
click at [645, 159] on div at bounding box center [881, 374] width 1377 height 749
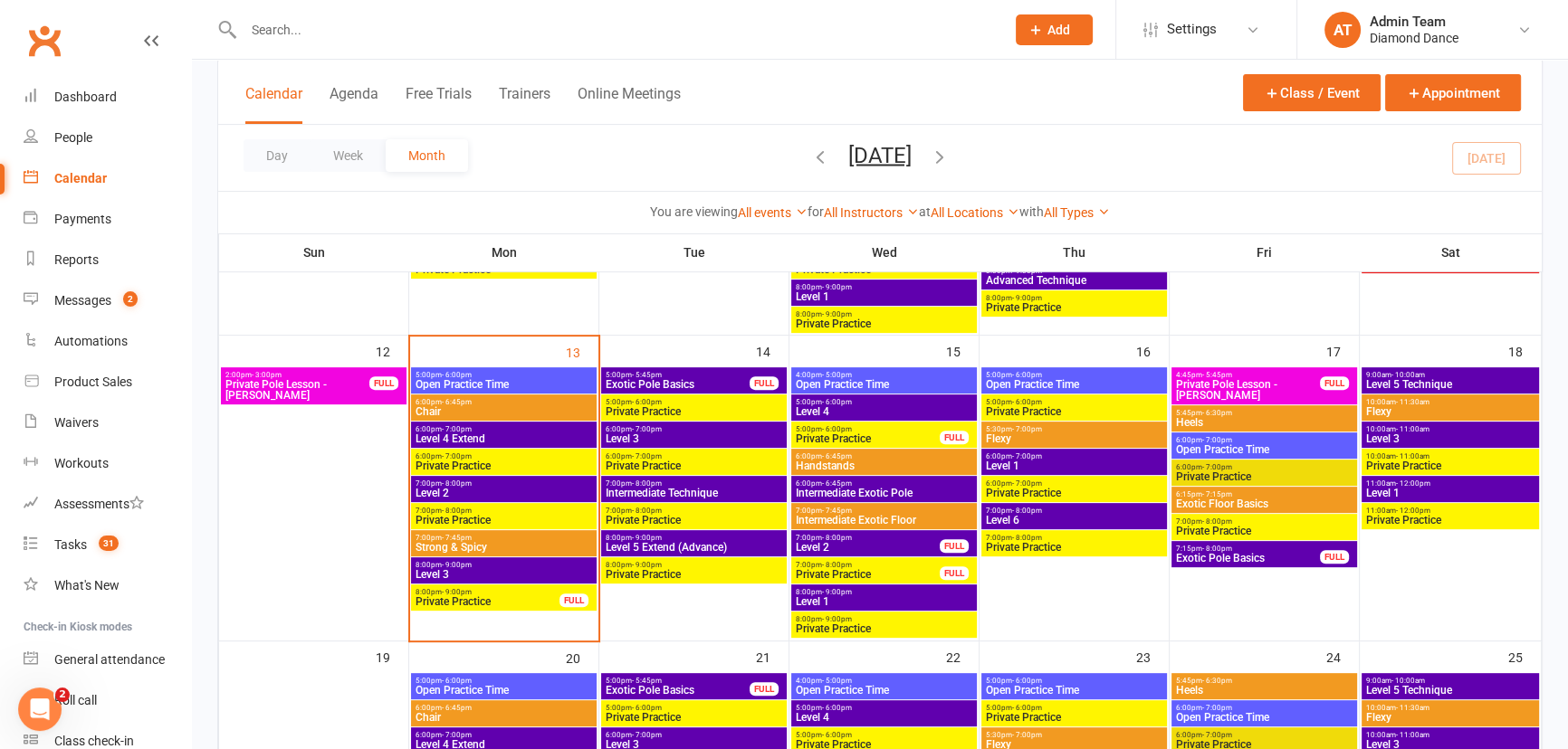
click at [711, 487] on span "Intermediate Technique" at bounding box center [694, 493] width 179 height 11
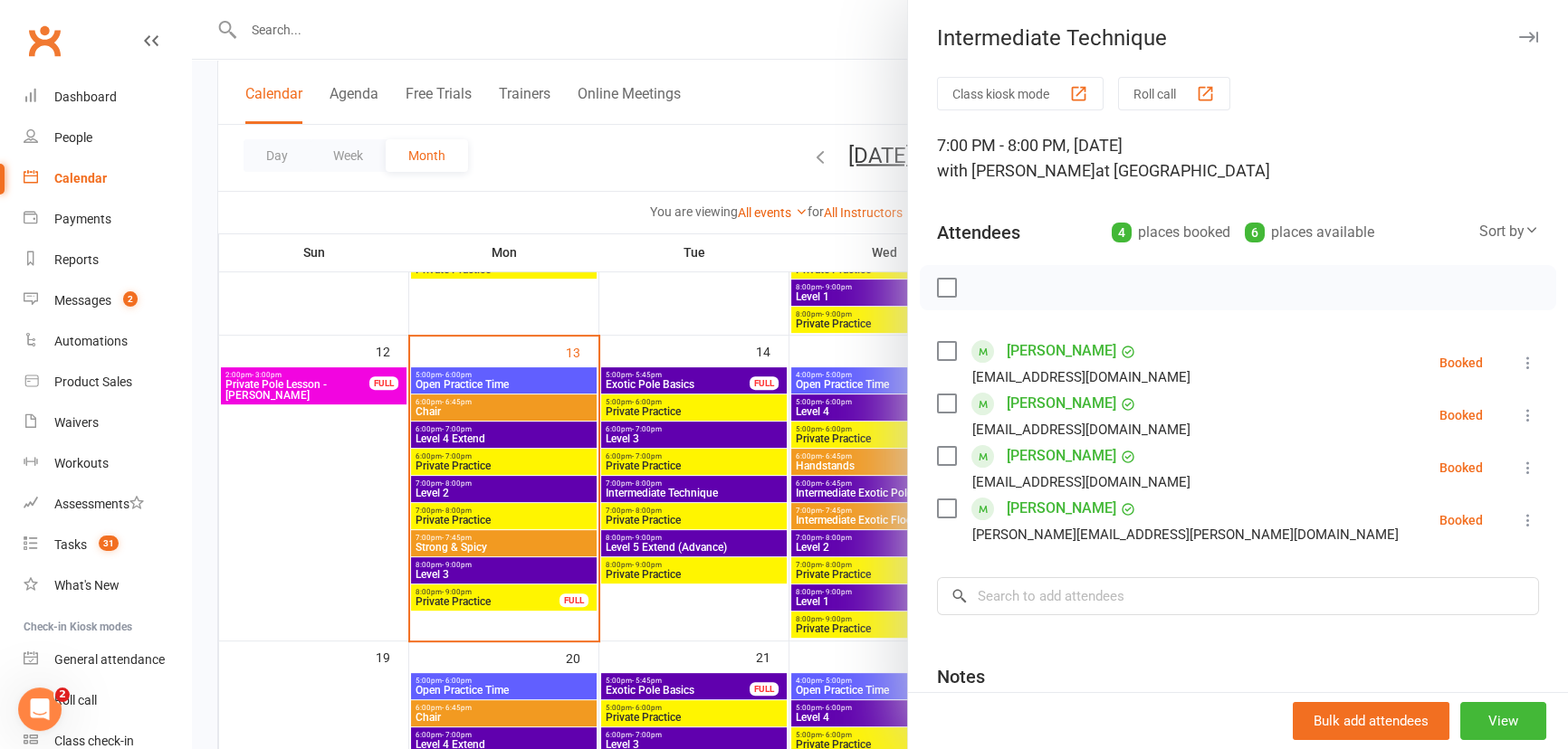
click at [704, 150] on div at bounding box center [881, 374] width 1377 height 749
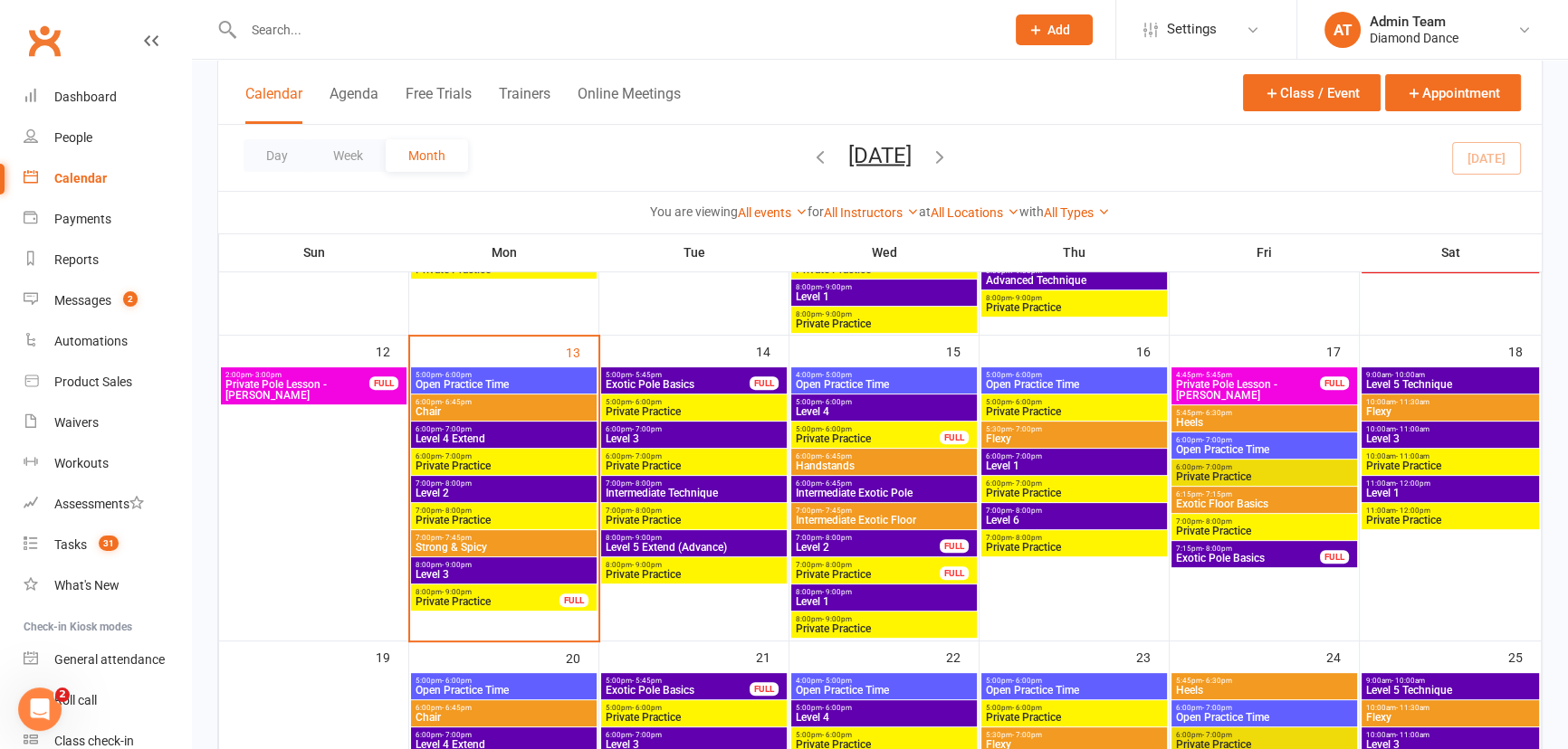
click at [696, 544] on span "Level 5 Extend (Advance)" at bounding box center [694, 548] width 179 height 11
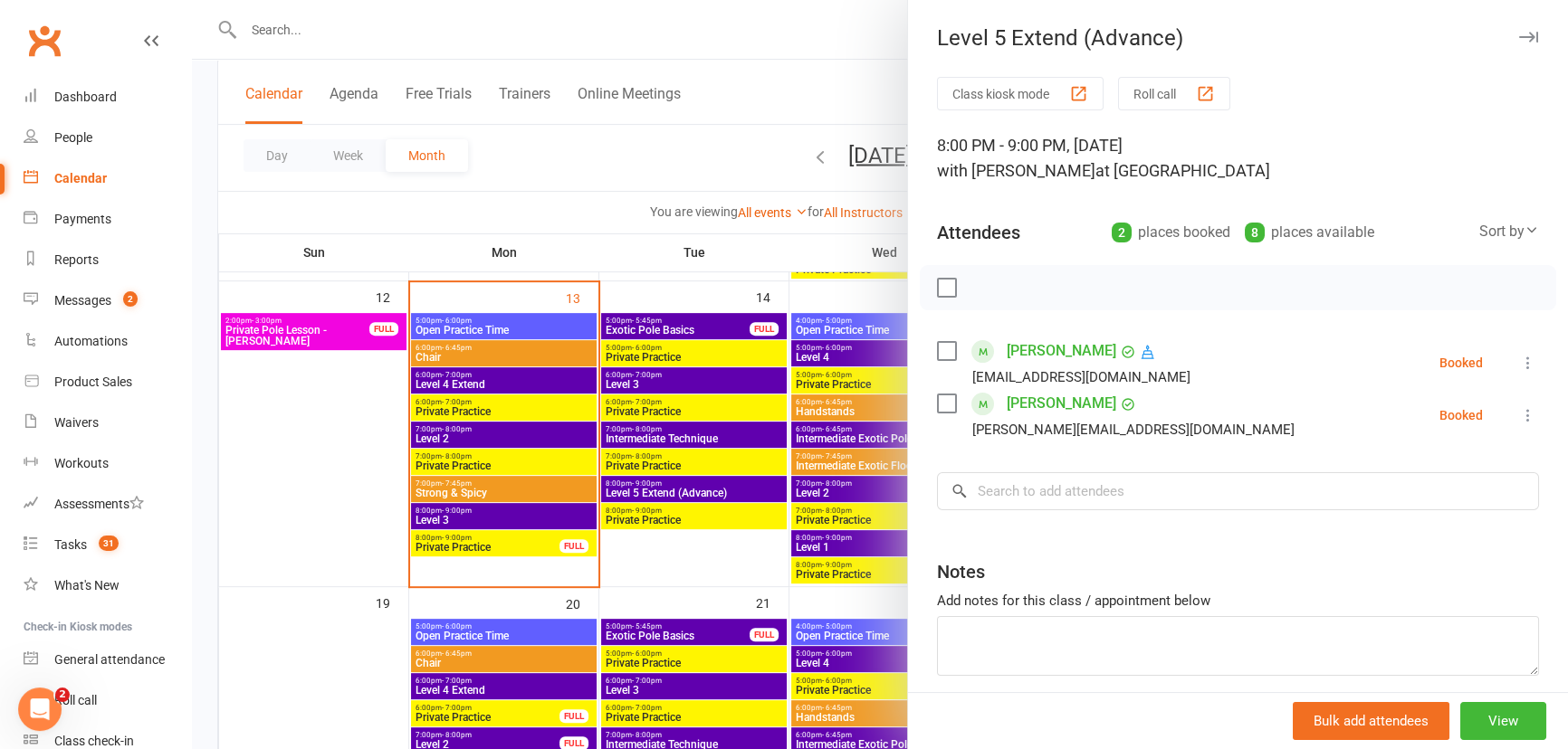
scroll to position [823, 0]
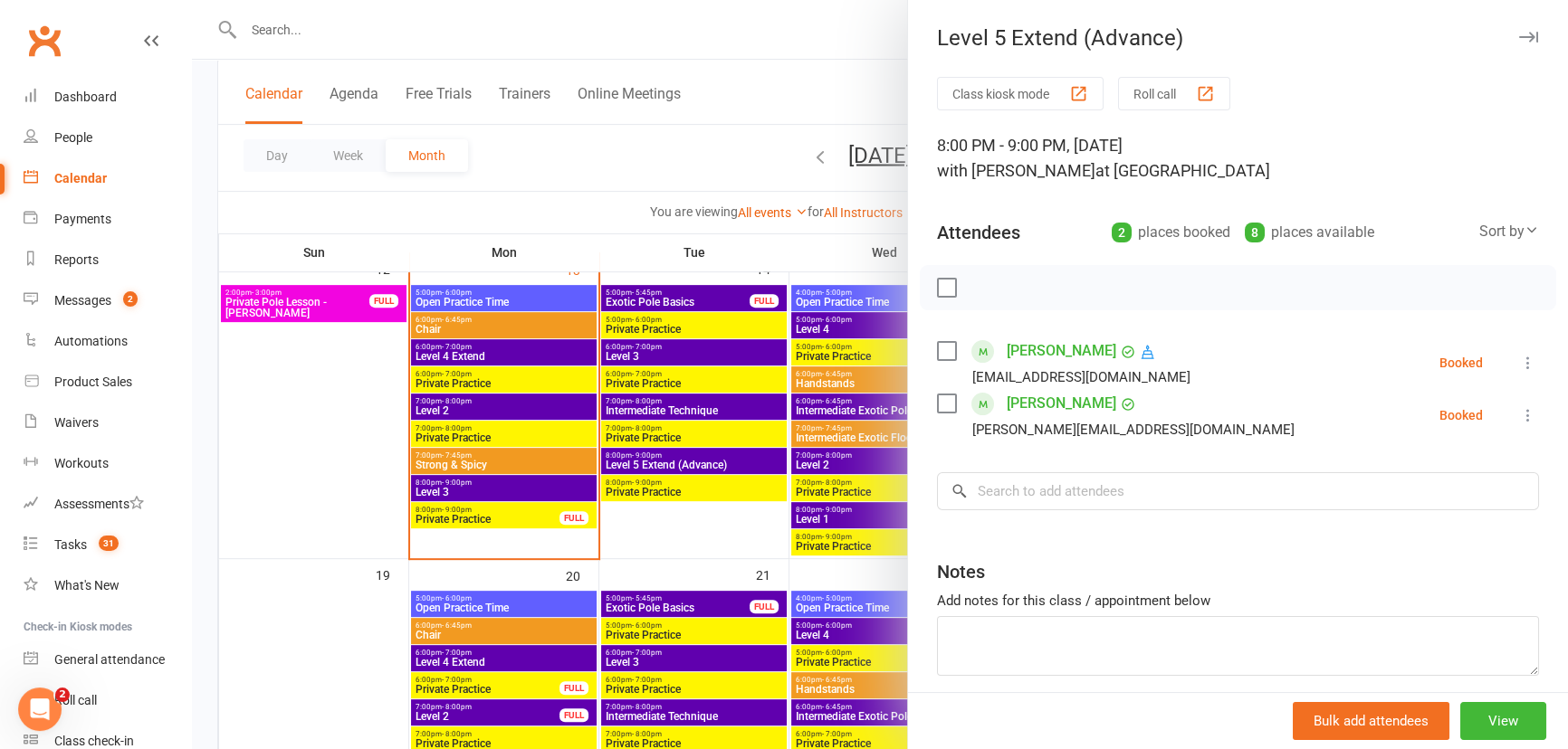
click at [727, 521] on div at bounding box center [881, 374] width 1377 height 749
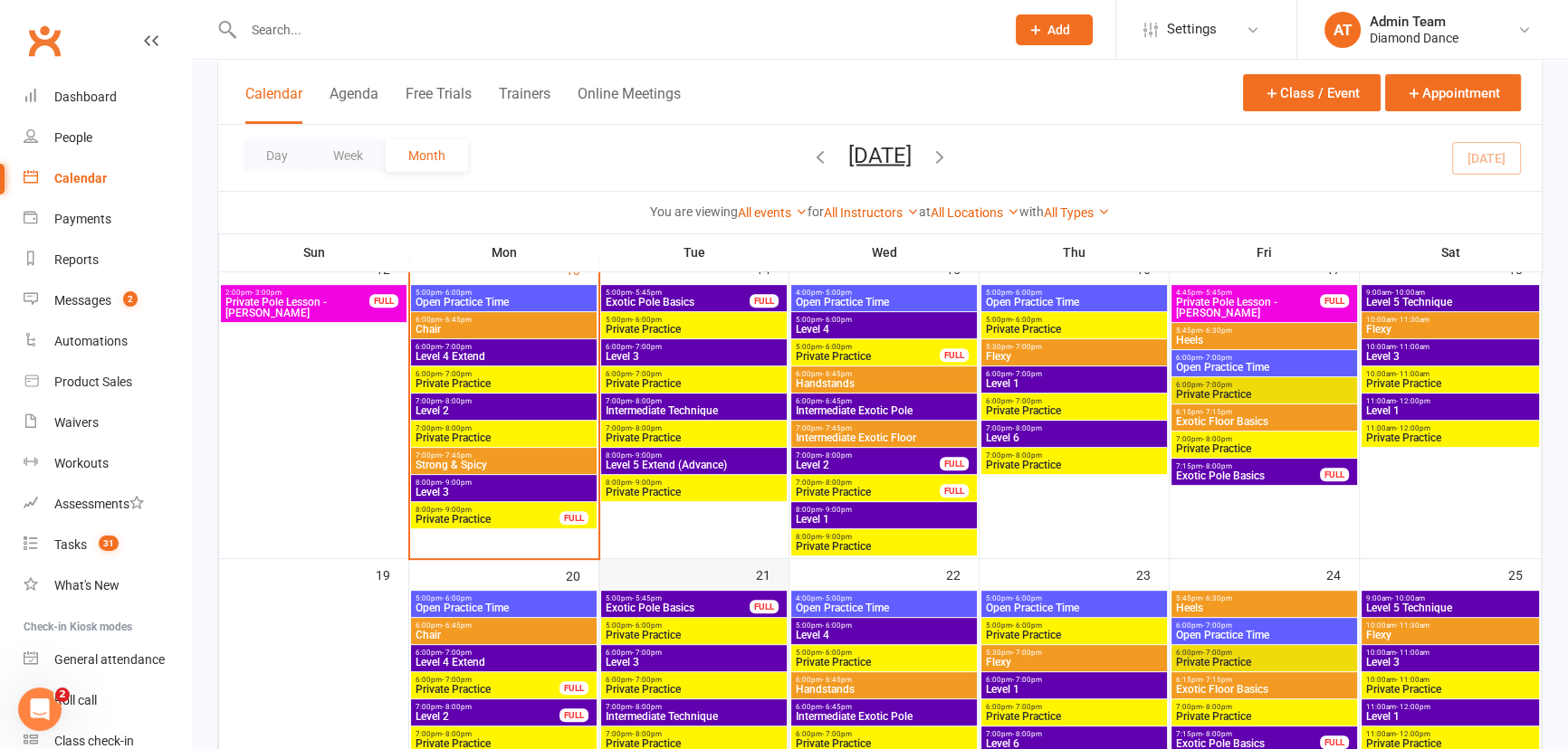
scroll to position [905, 0]
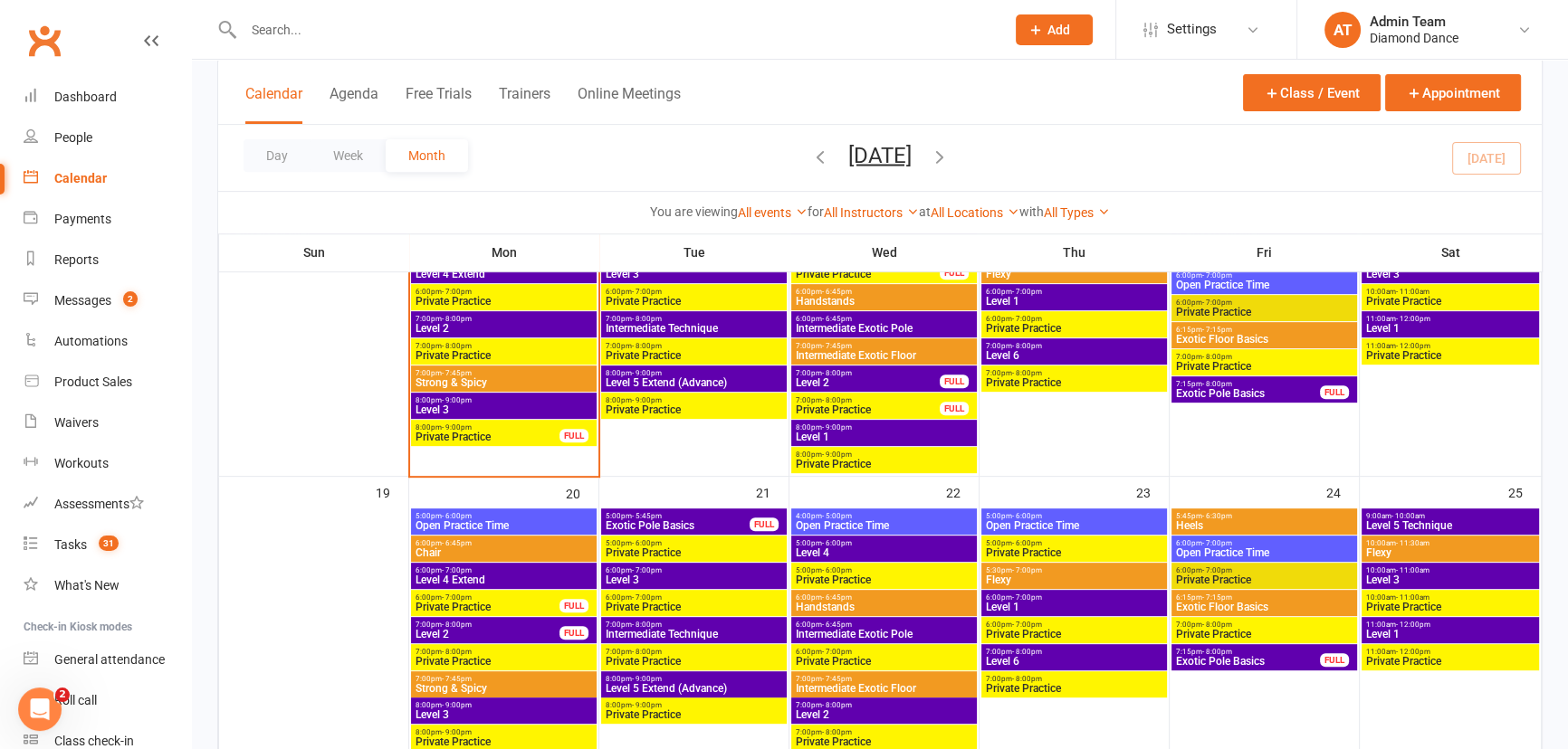
click at [699, 679] on span "8:00pm - 9:00pm" at bounding box center [694, 679] width 179 height 8
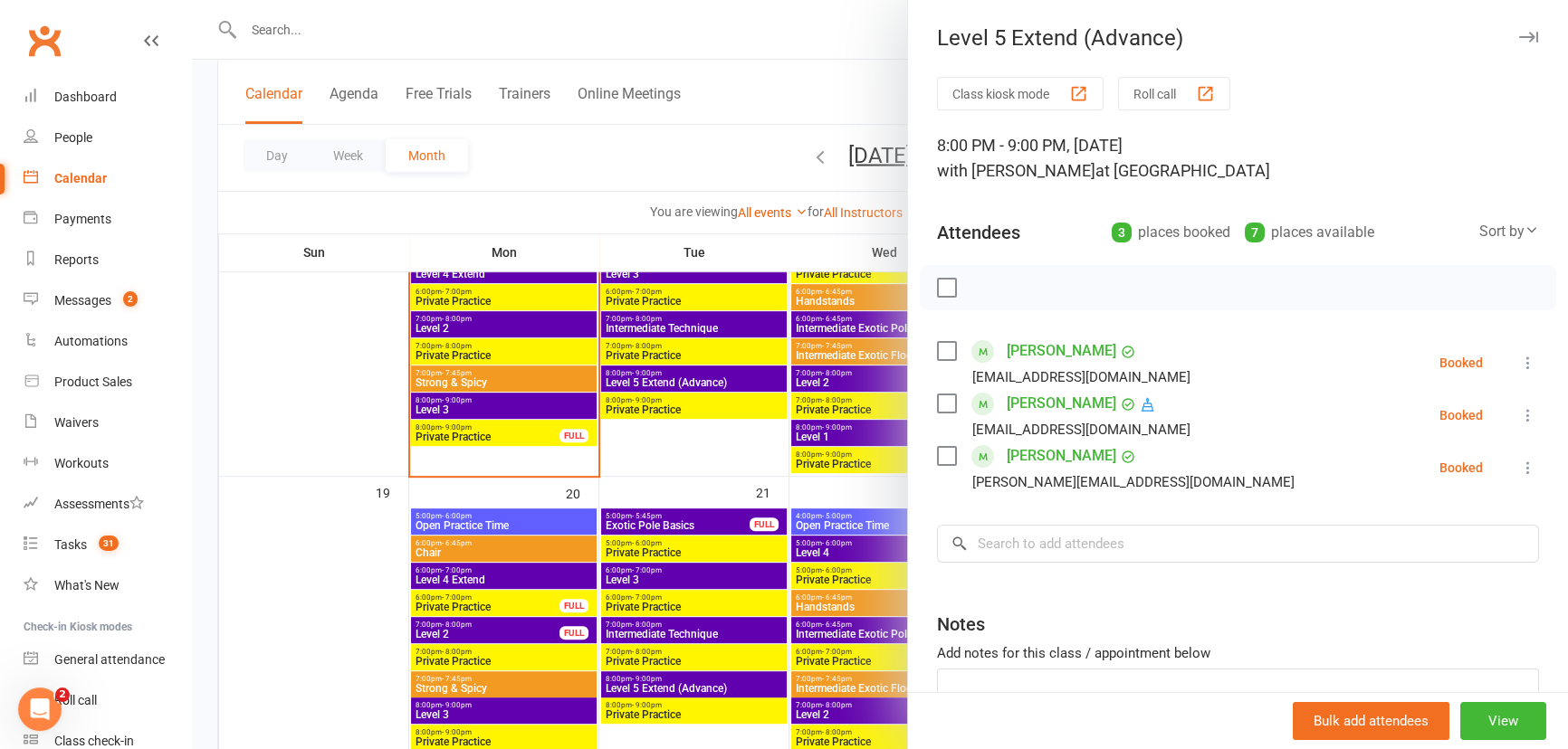
click at [764, 98] on div at bounding box center [881, 374] width 1377 height 749
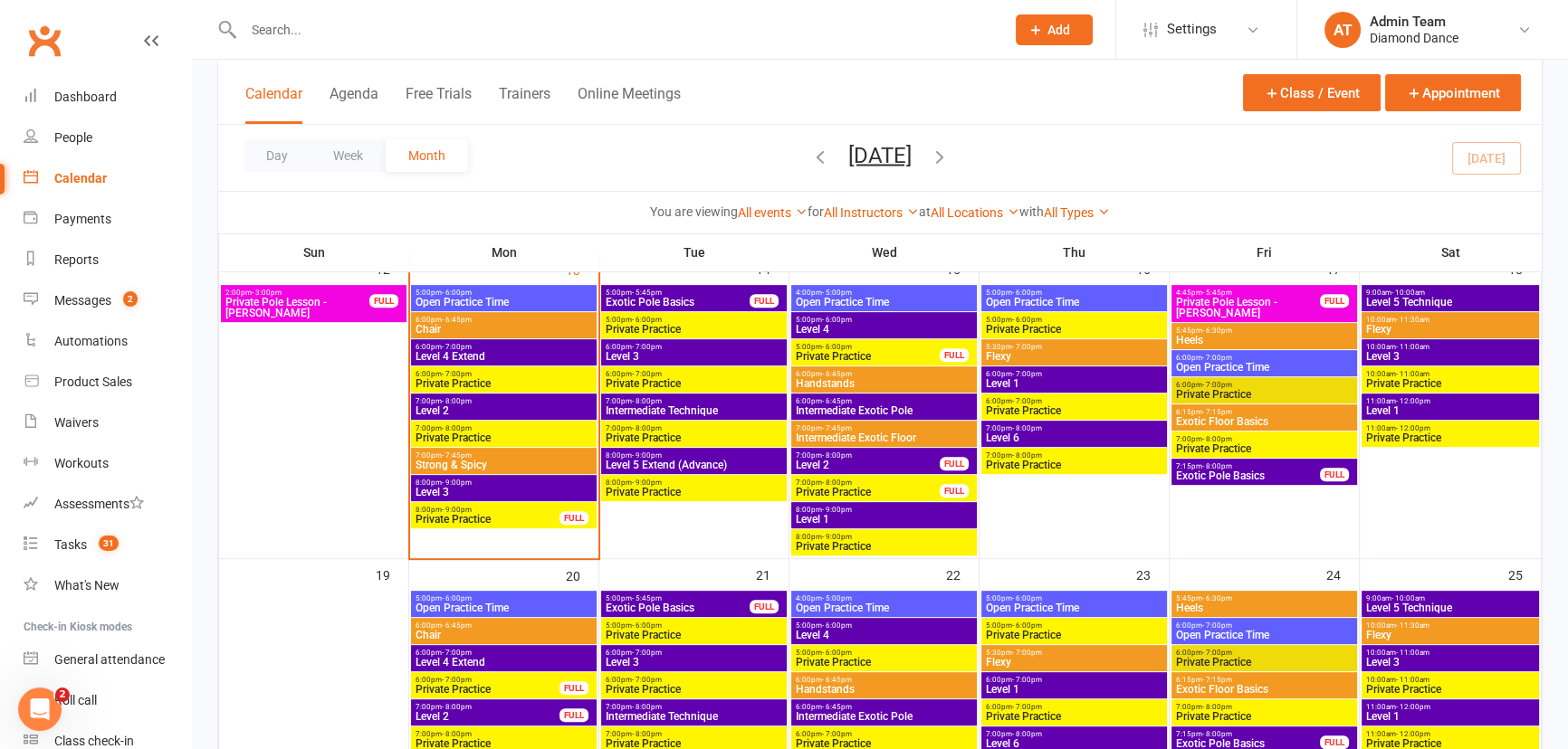
scroll to position [740, 0]
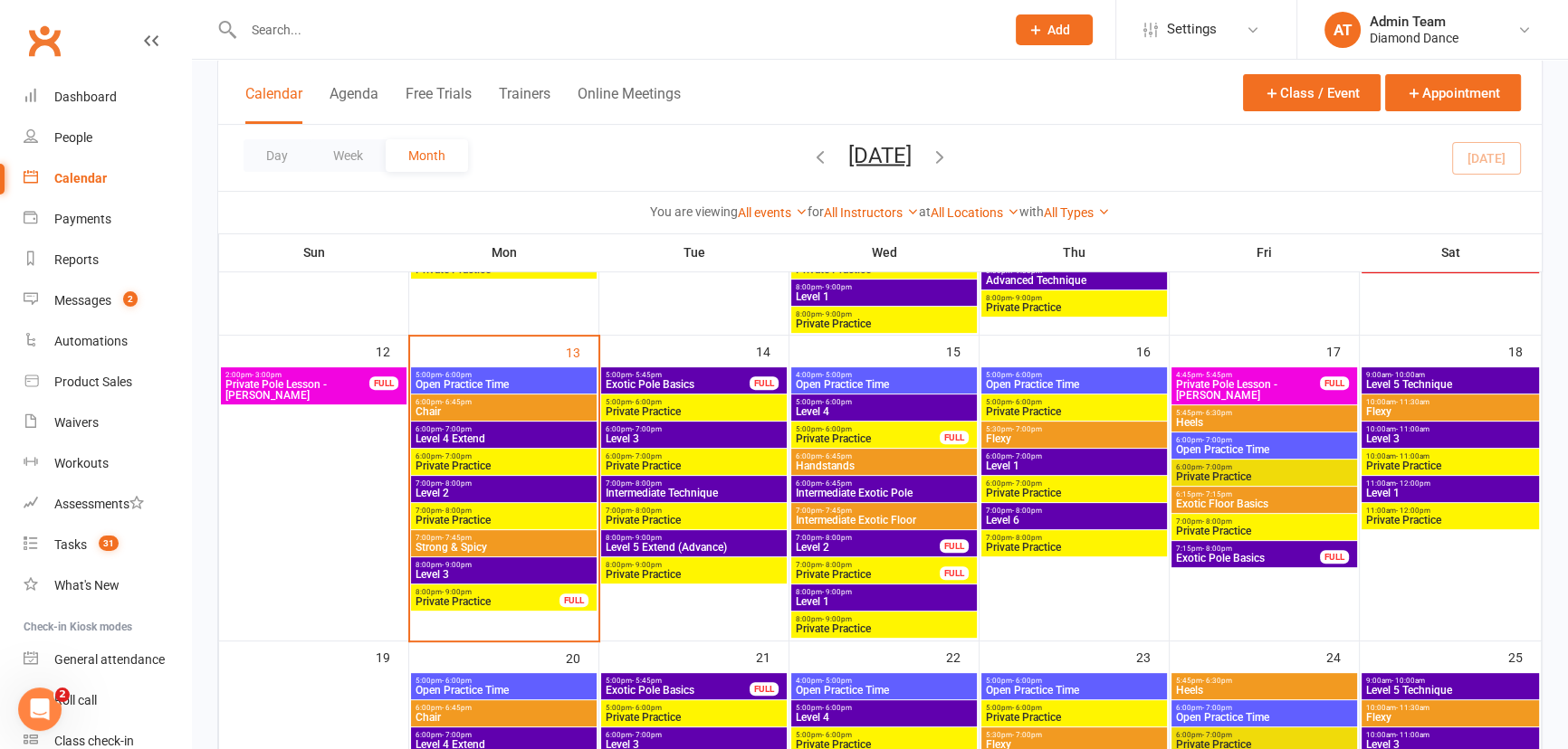
click at [867, 510] on span "7:00pm - 7:45pm" at bounding box center [884, 510] width 179 height 8
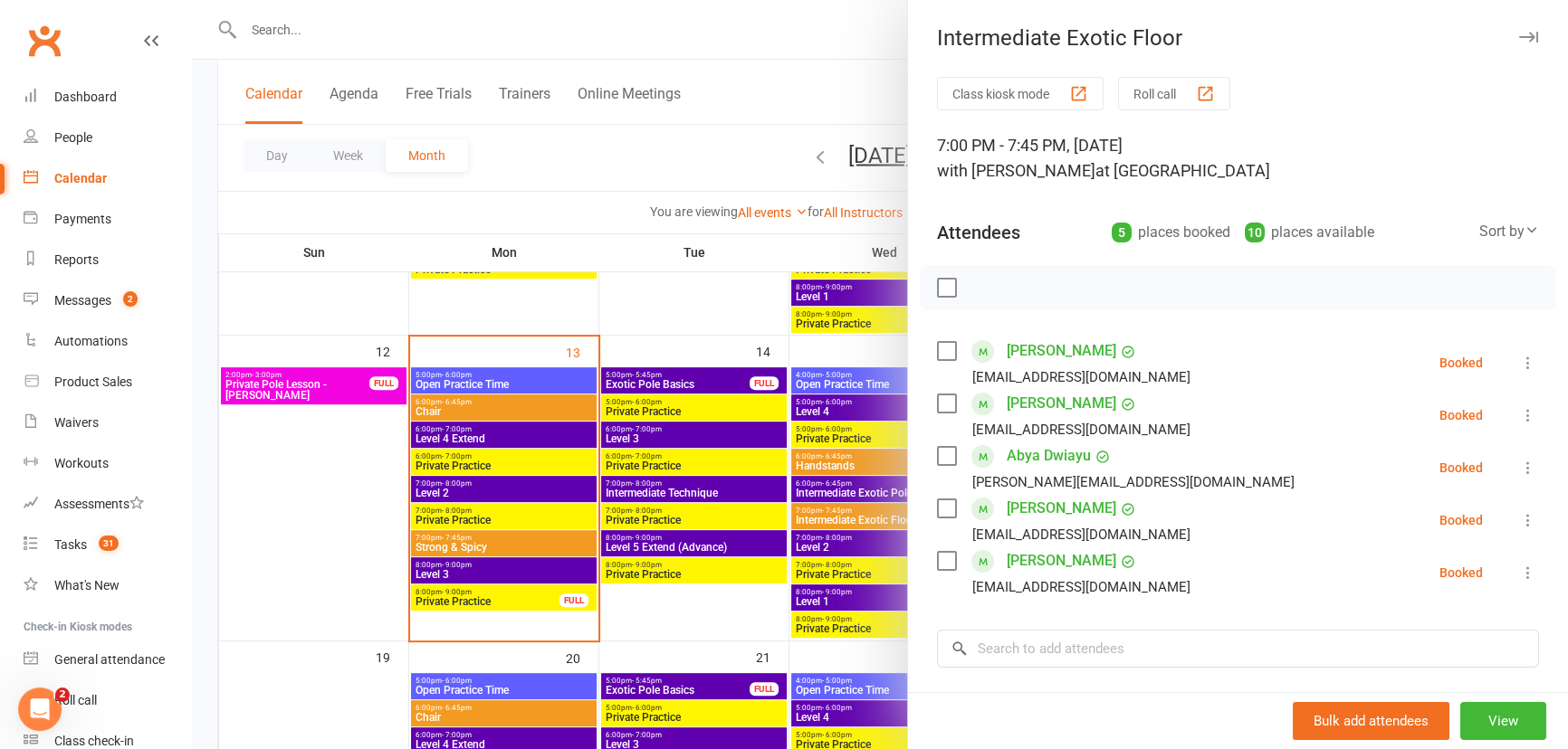
drag, startPoint x: 806, startPoint y: 98, endPoint x: 814, endPoint y: 118, distance: 21.5
click at [806, 98] on div at bounding box center [881, 374] width 1377 height 749
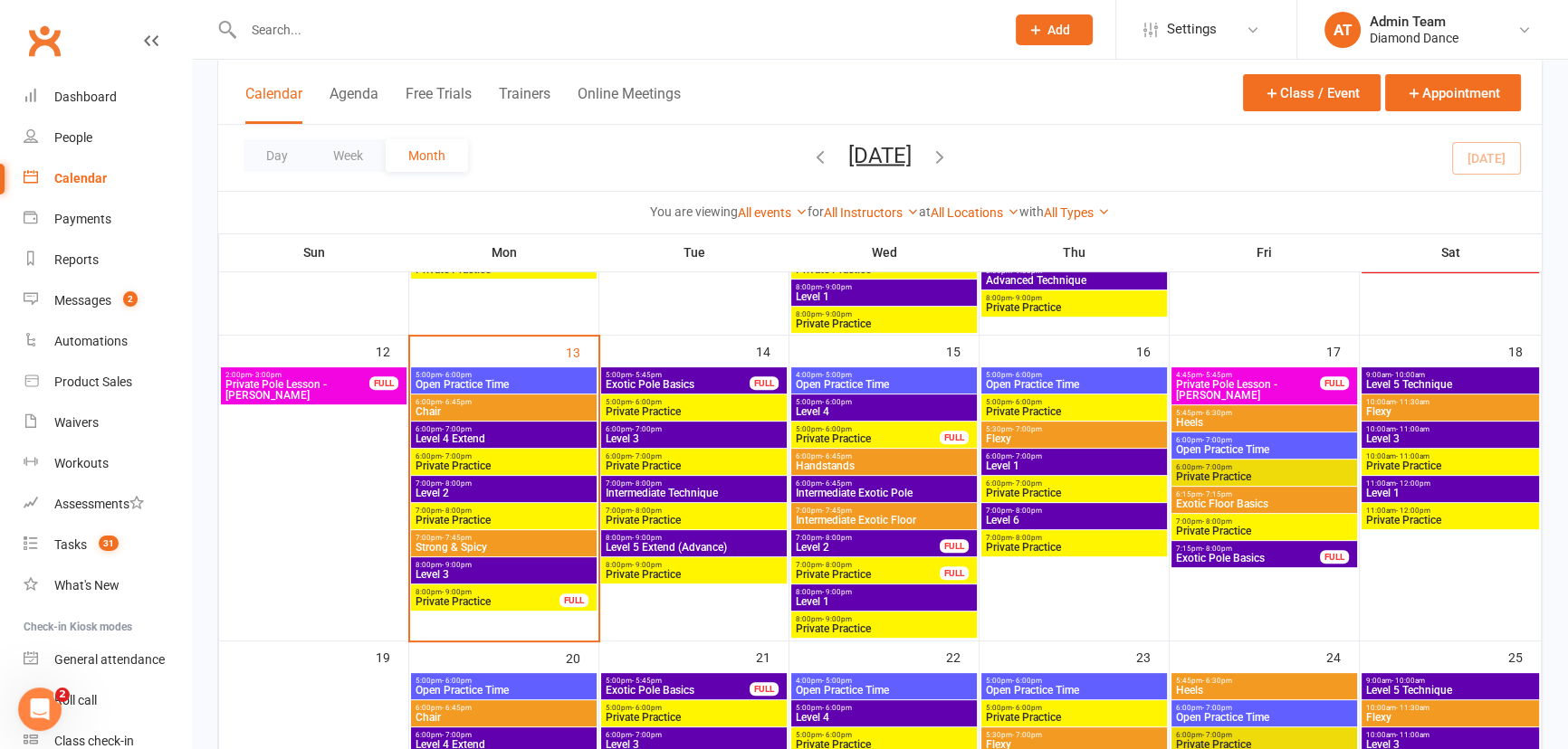
click at [877, 534] on span "7:00pm - 8:00pm" at bounding box center [868, 538] width 146 height 8
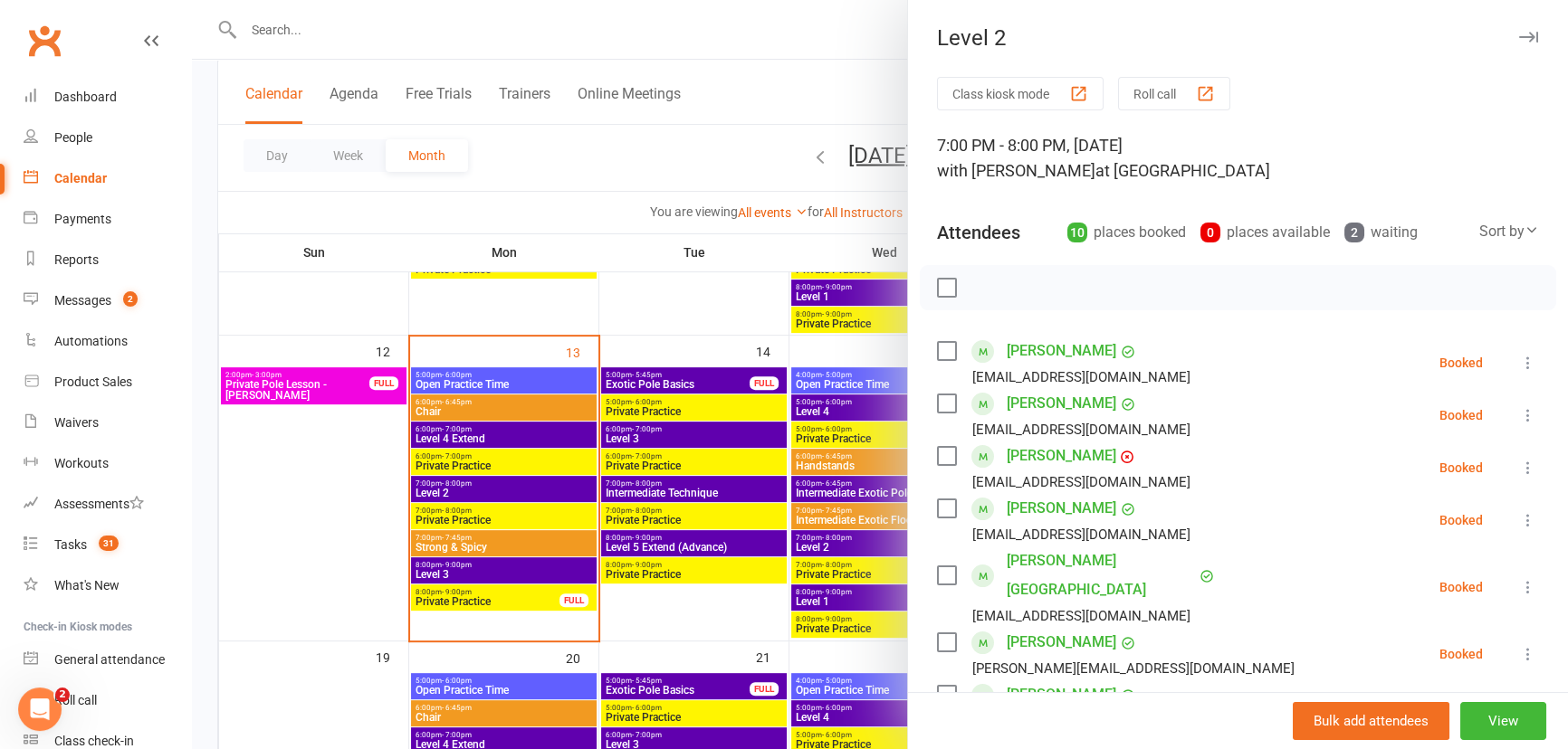
click at [832, 88] on div at bounding box center [881, 374] width 1377 height 749
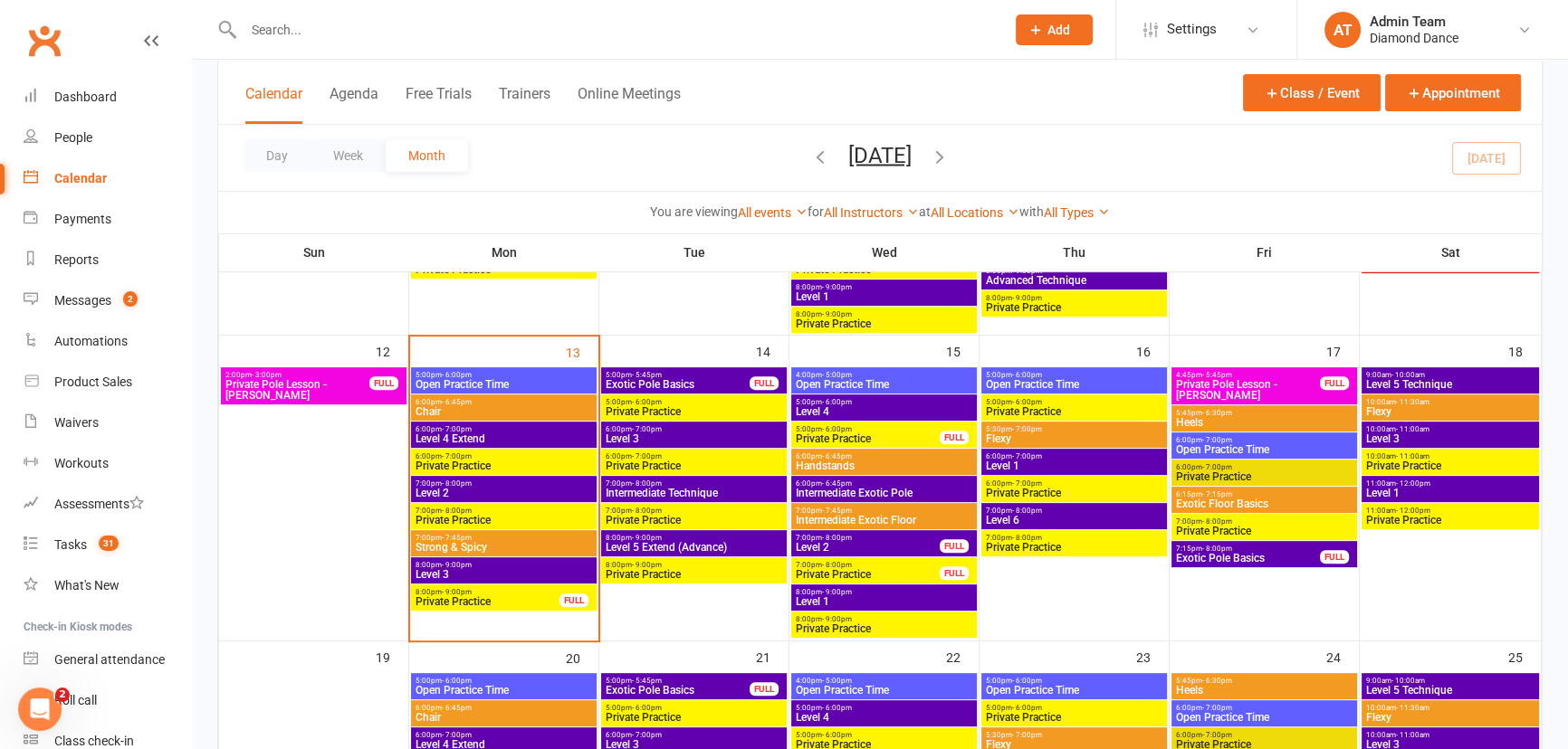
click at [1065, 428] on span "5:30pm - 7:00pm" at bounding box center [1075, 429] width 179 height 8
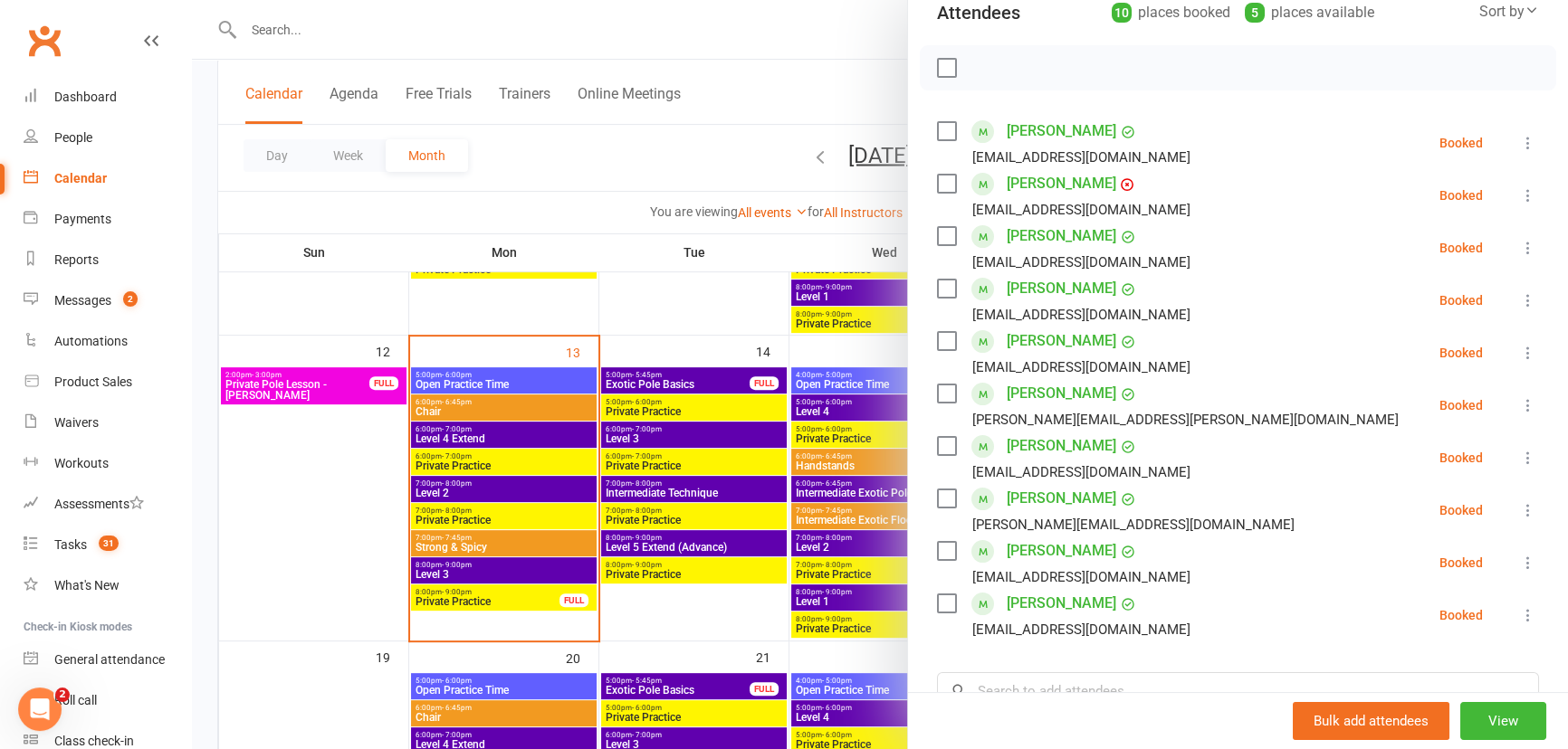
scroll to position [246, 0]
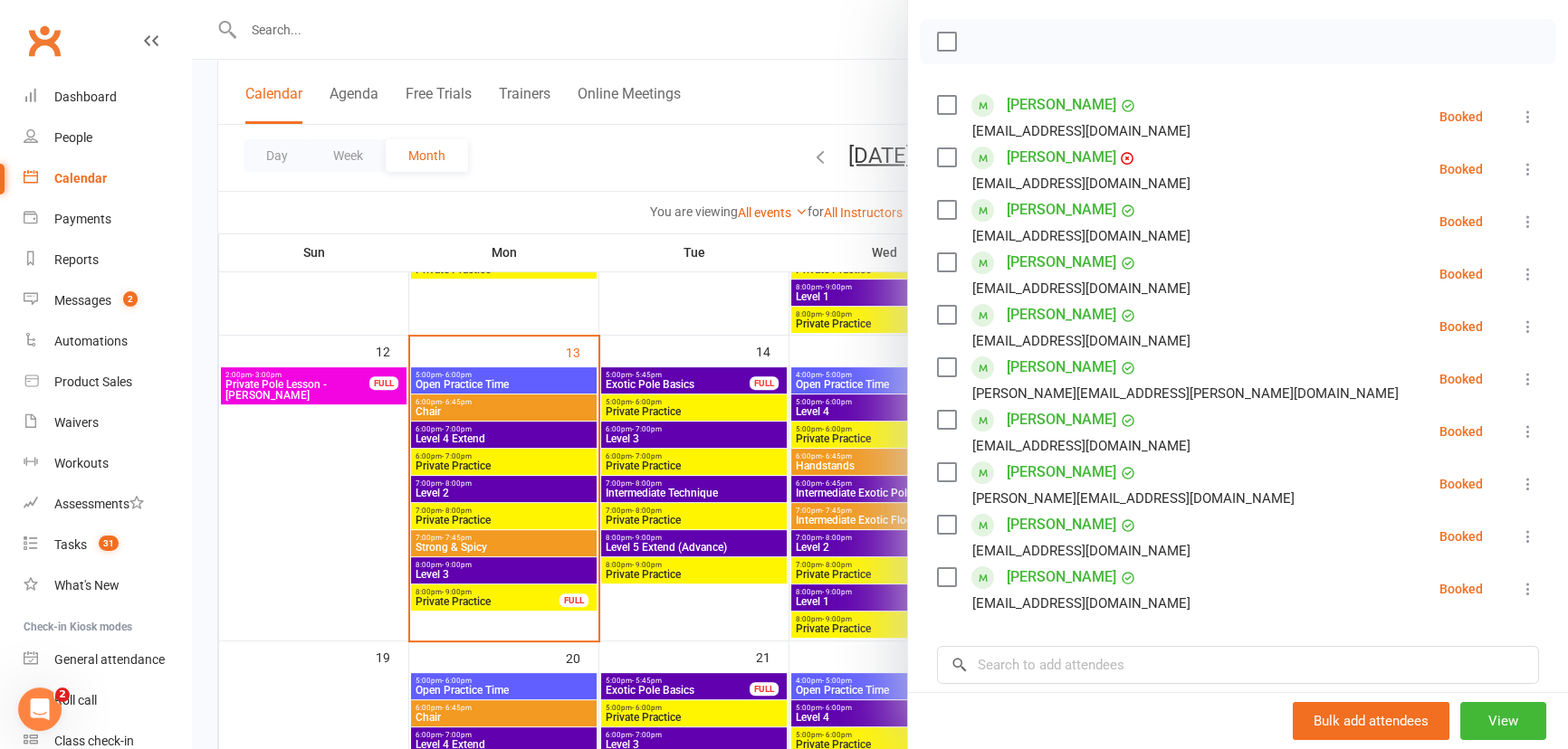
click at [780, 94] on div at bounding box center [881, 374] width 1377 height 749
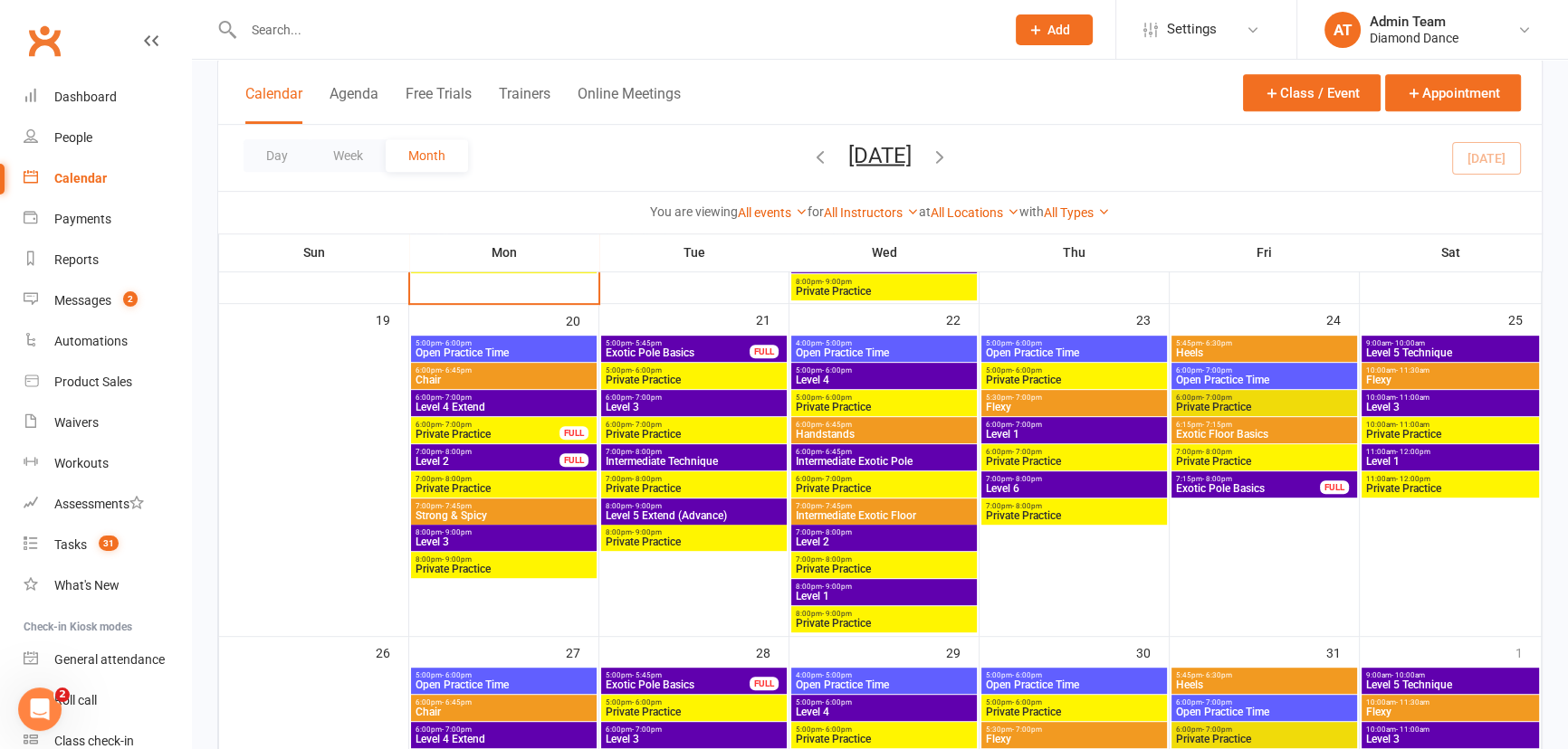
scroll to position [1069, 0]
